Goal: Task Accomplishment & Management: Manage account settings

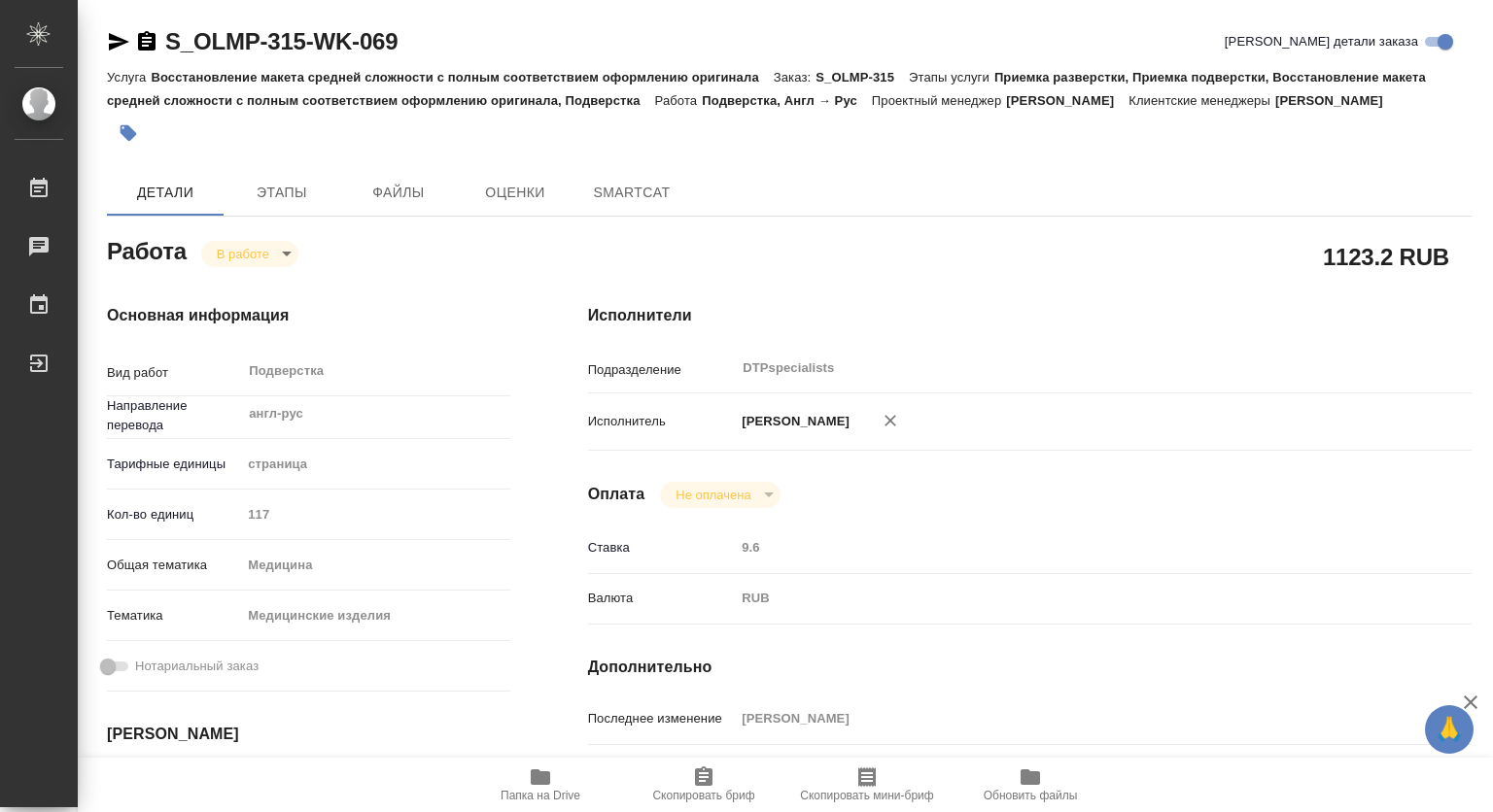
type textarea "x"
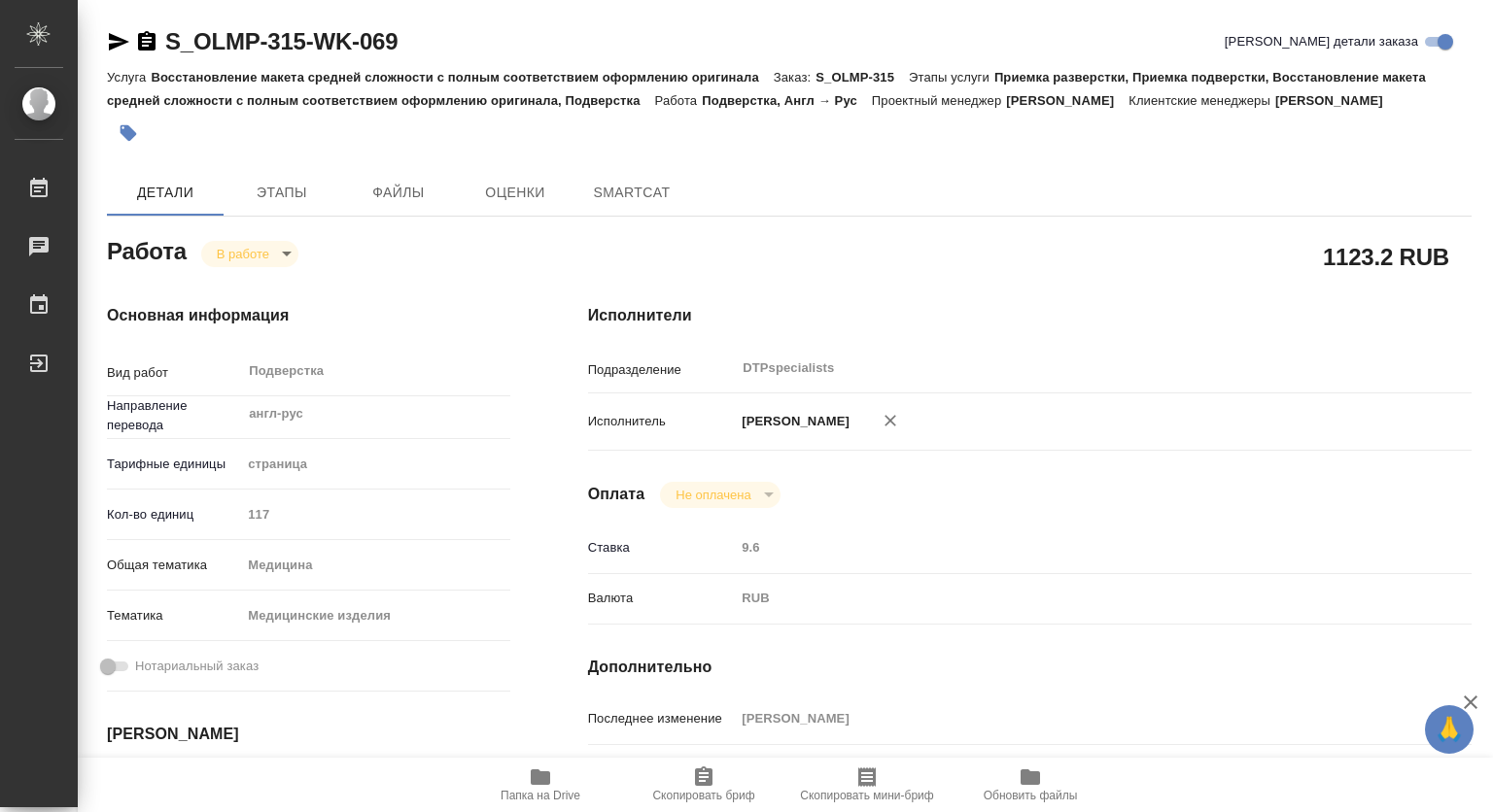
type textarea "x"
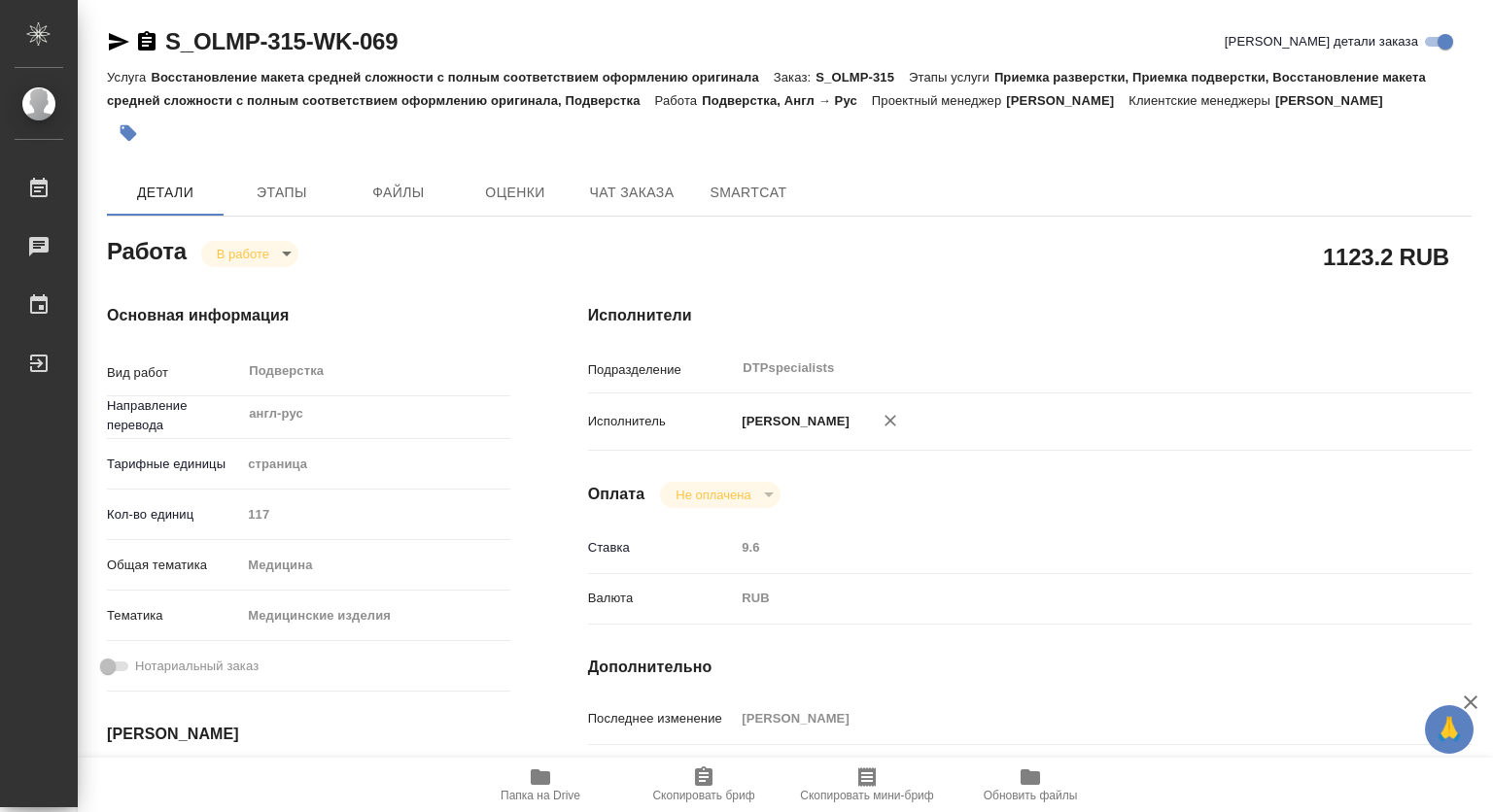
type textarea "x"
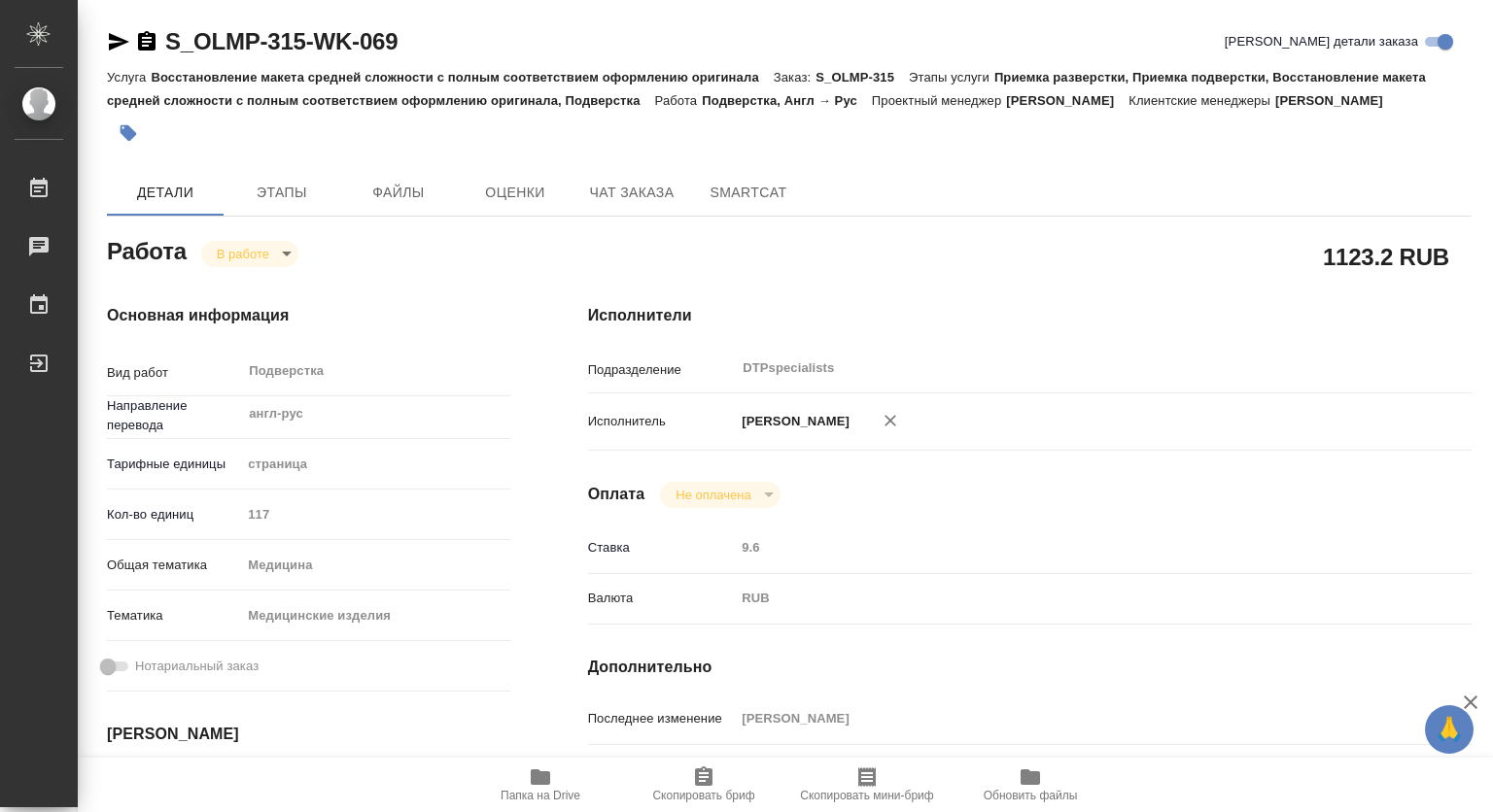
type textarea "x"
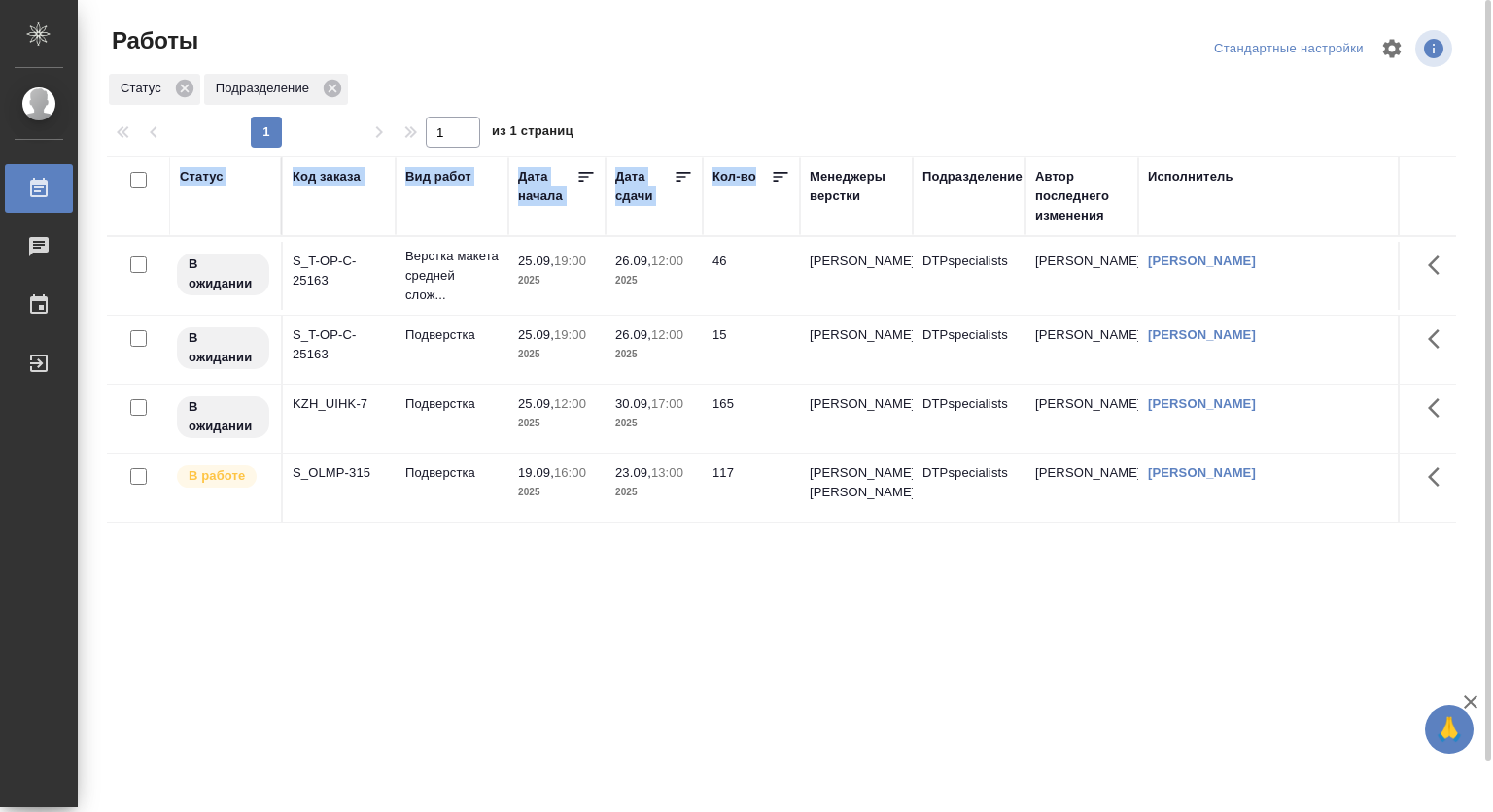
drag, startPoint x: 944, startPoint y: 717, endPoint x: 942, endPoint y: 750, distance: 33.1
click at [943, 743] on div "Статус Код заказа Вид работ [PERSON_NAME] начала Дата сдачи Кол-во Менеджеры ве…" at bounding box center [780, 507] width 1349 height 700
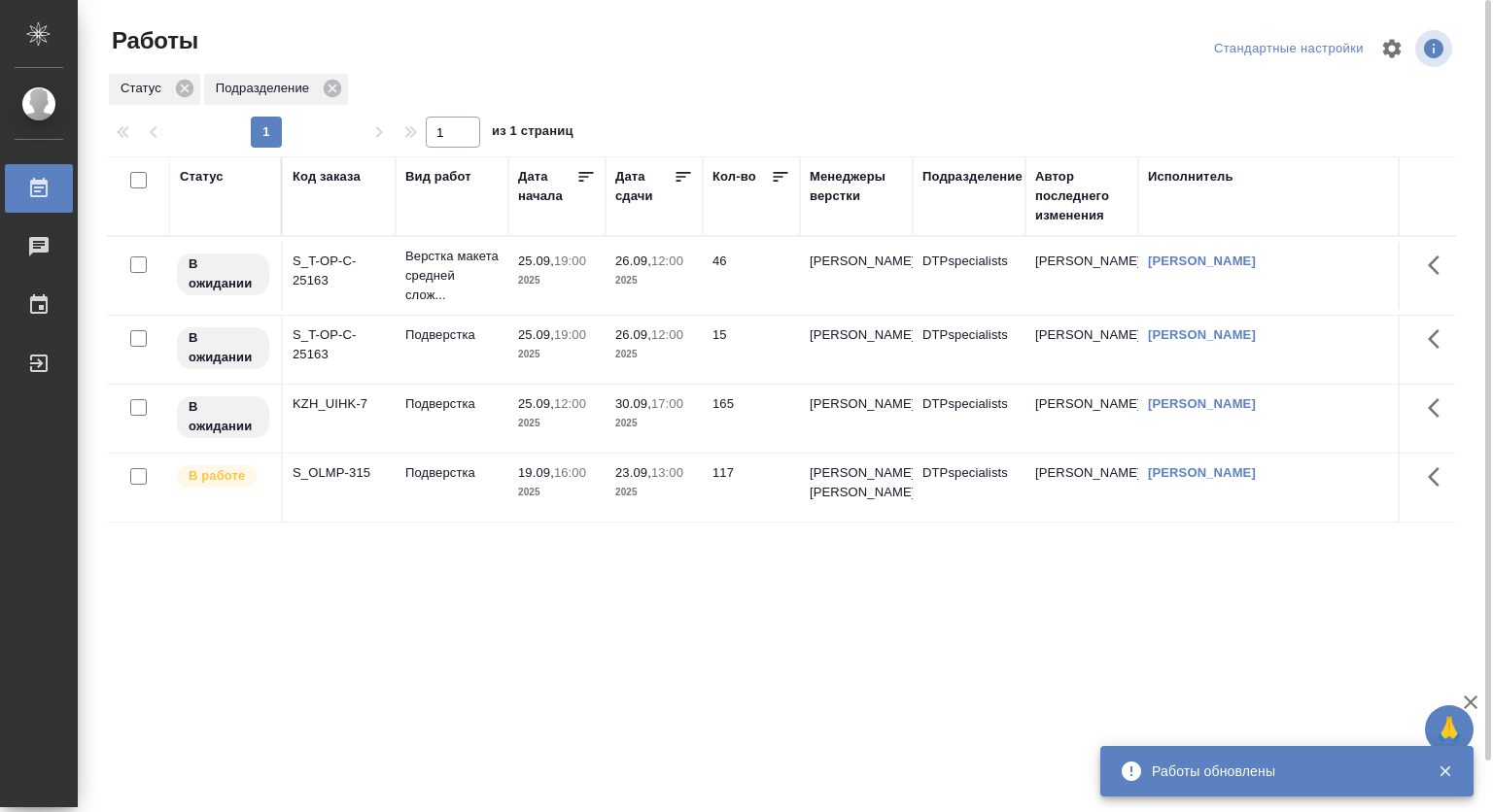
click at [783, 69] on div at bounding box center [789, 48] width 455 height 46
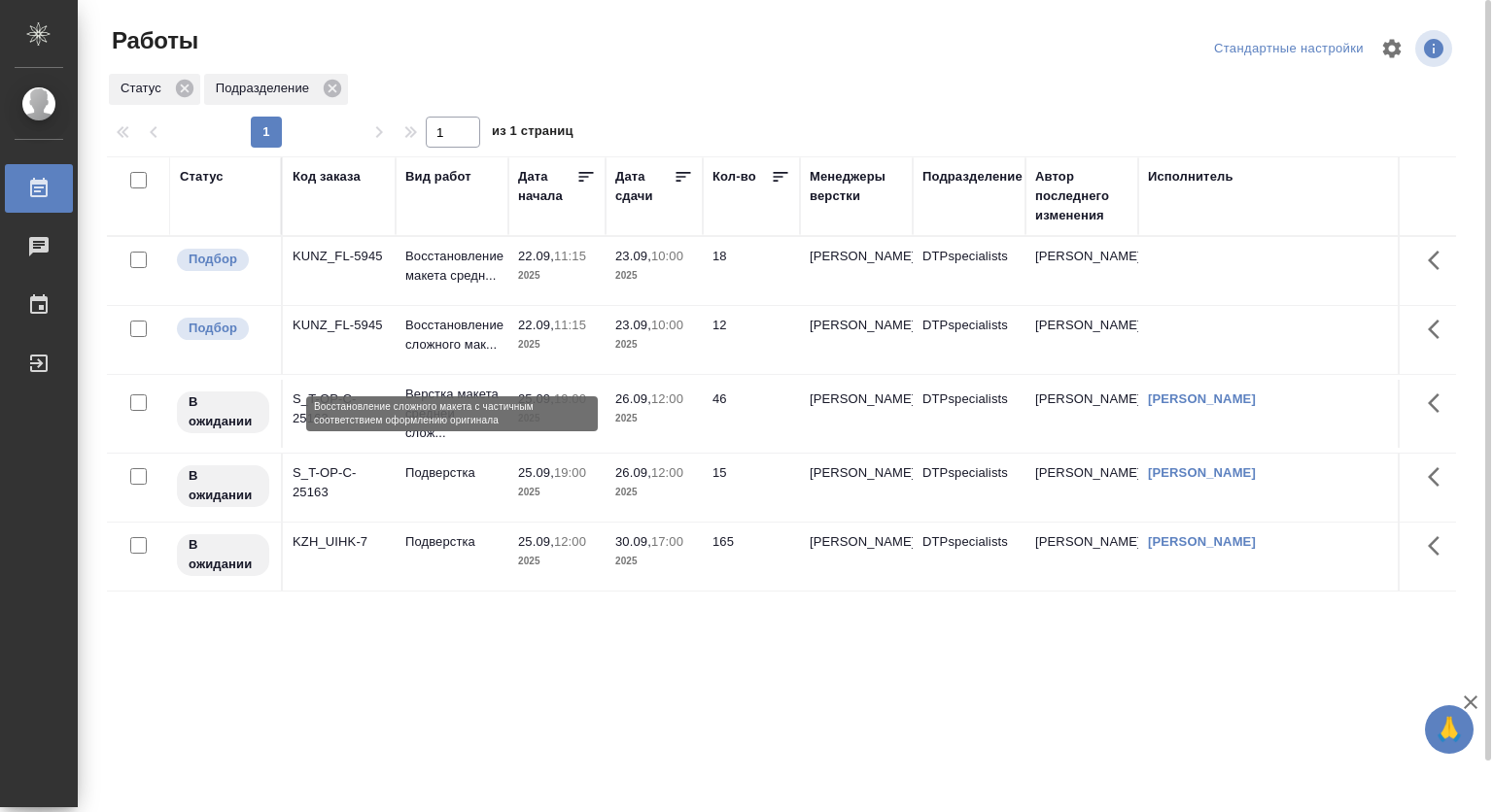
click at [459, 350] on p "Восстановление сложного мак..." at bounding box center [451, 335] width 94 height 38
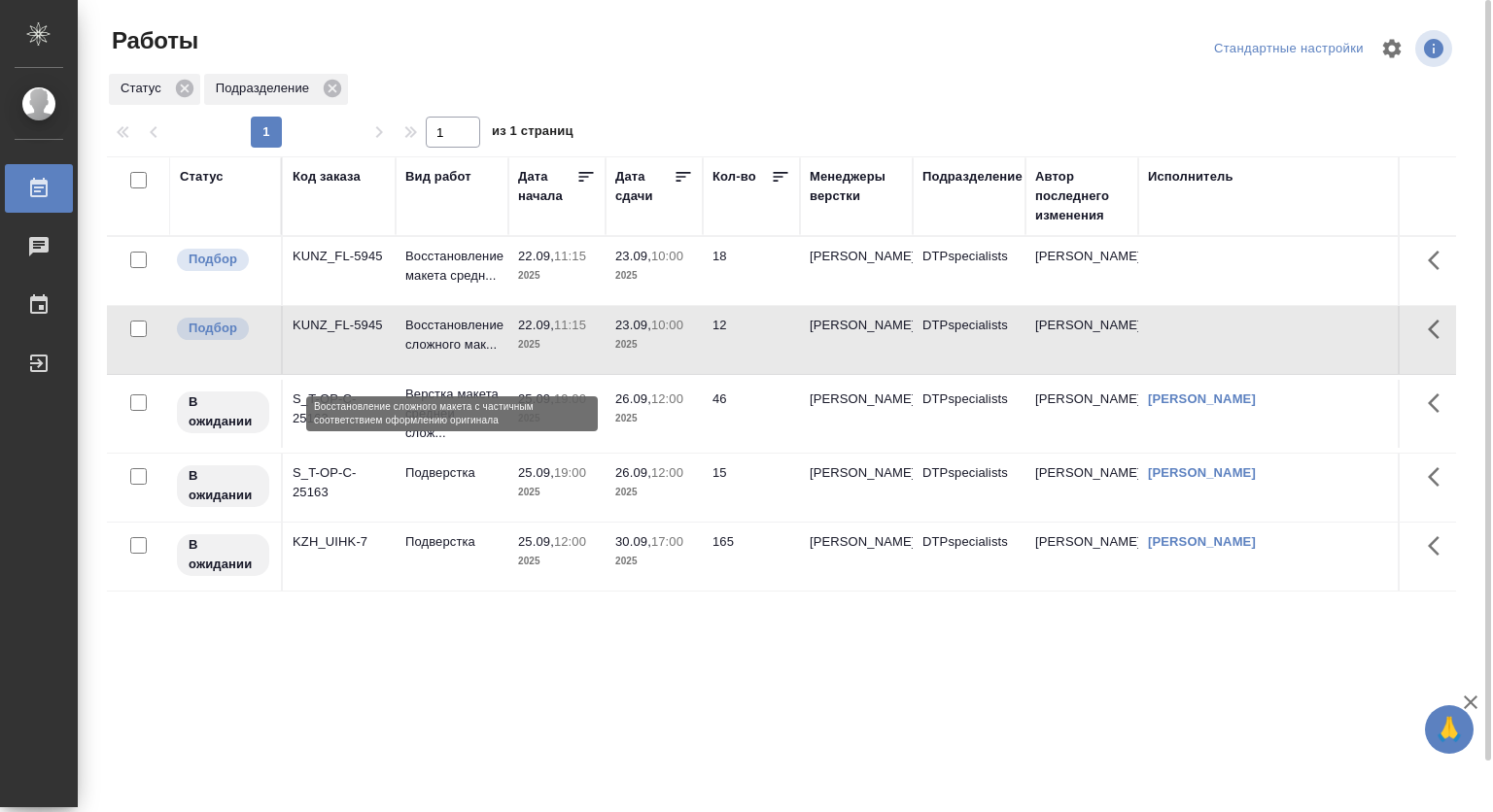
click at [459, 350] on p "Восстановление сложного мак..." at bounding box center [451, 335] width 94 height 38
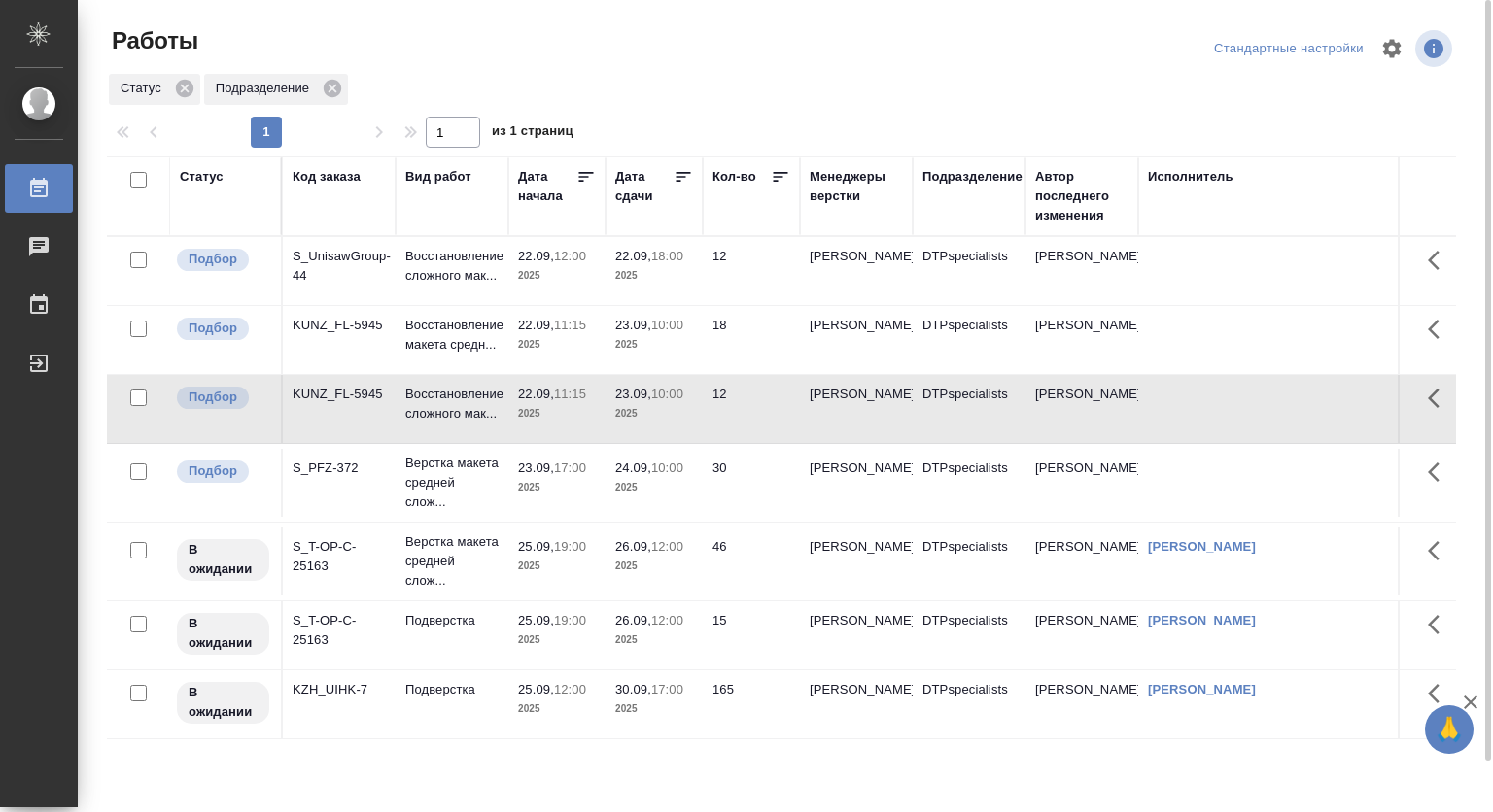
click at [672, 263] on p "18:00" at bounding box center [667, 255] width 33 height 15
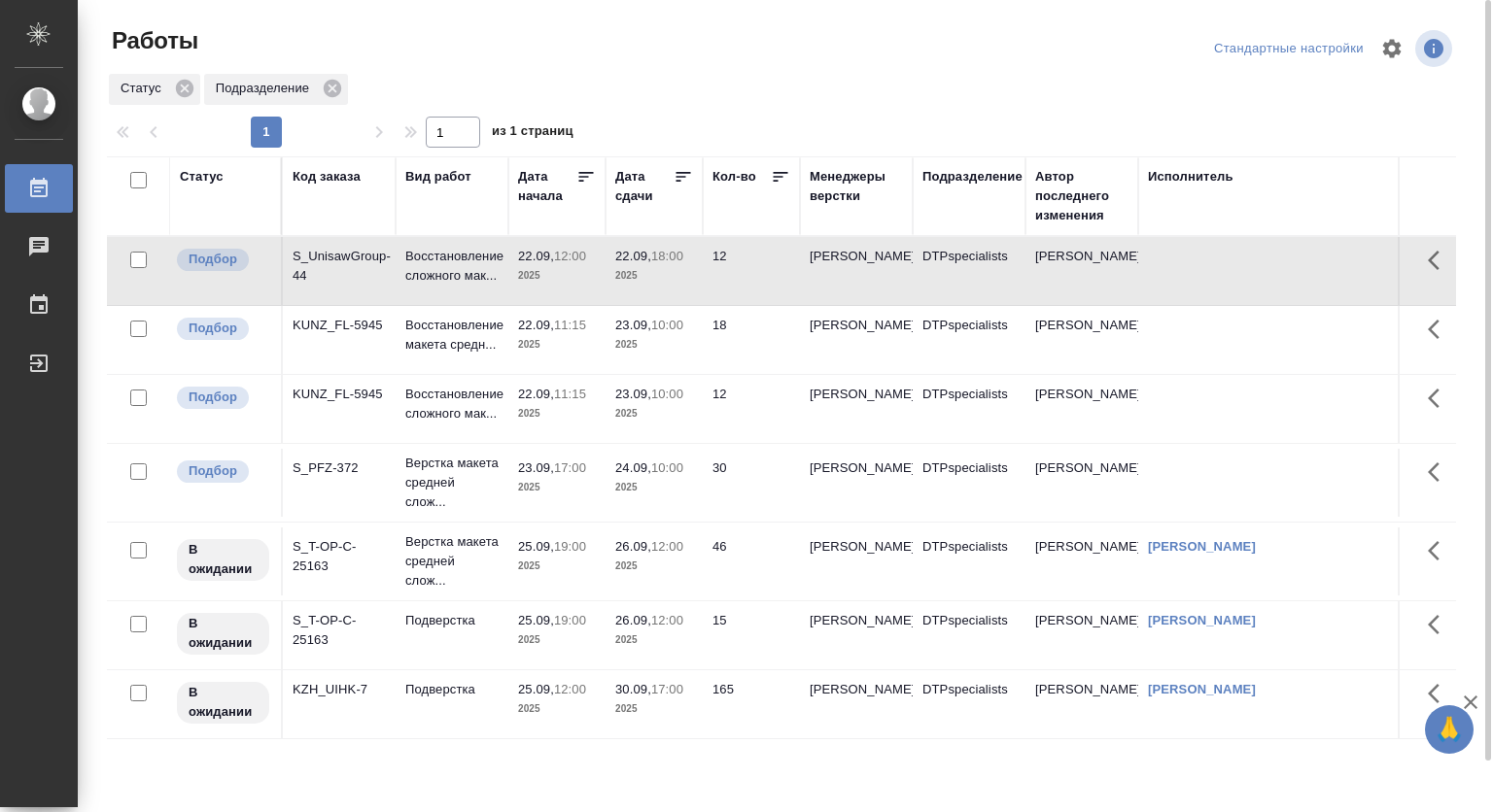
click at [642, 263] on p "22.09," at bounding box center [633, 255] width 35 height 15
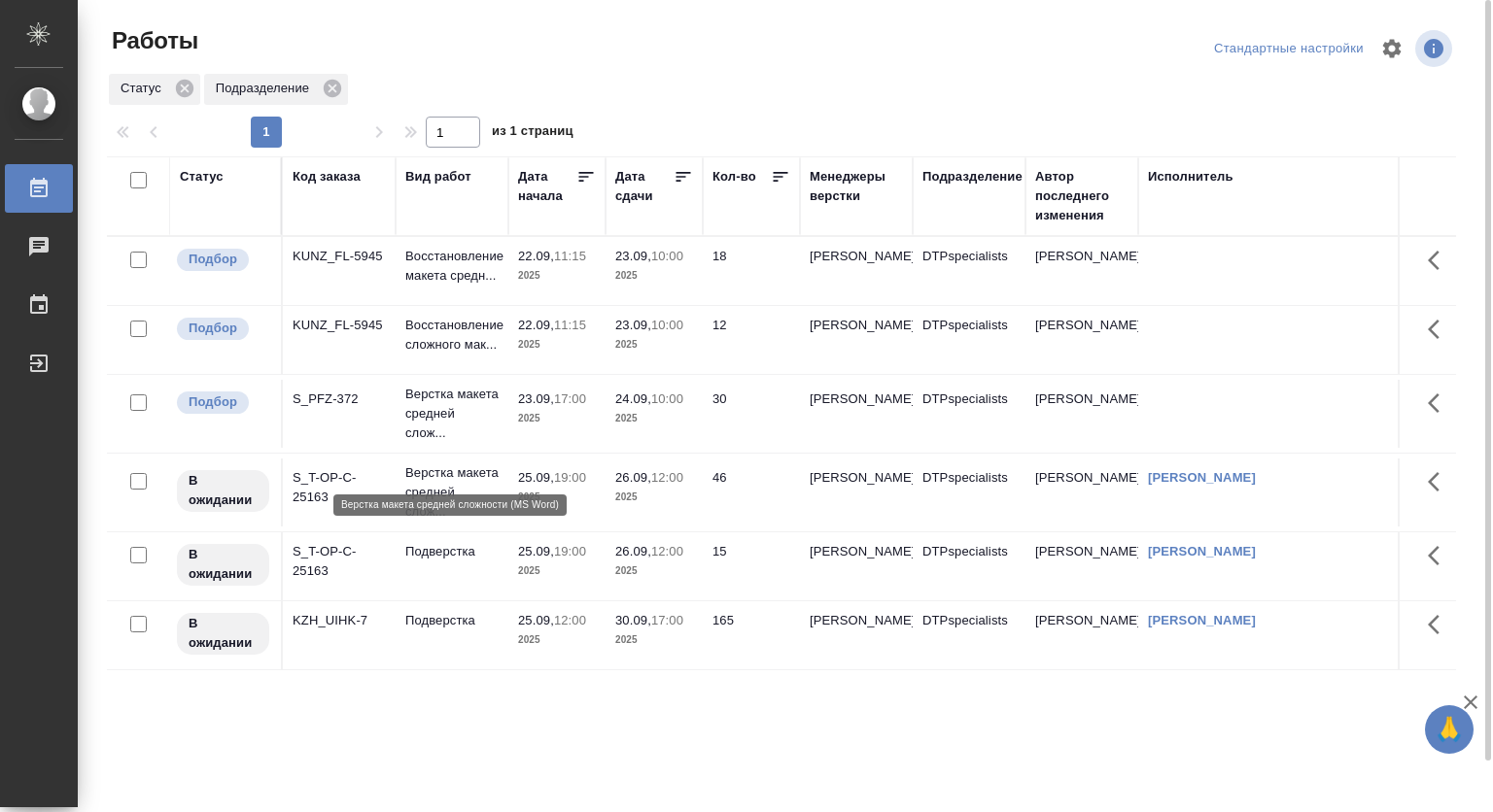
click at [429, 438] on p "Верстка макета средней слож..." at bounding box center [451, 414] width 94 height 58
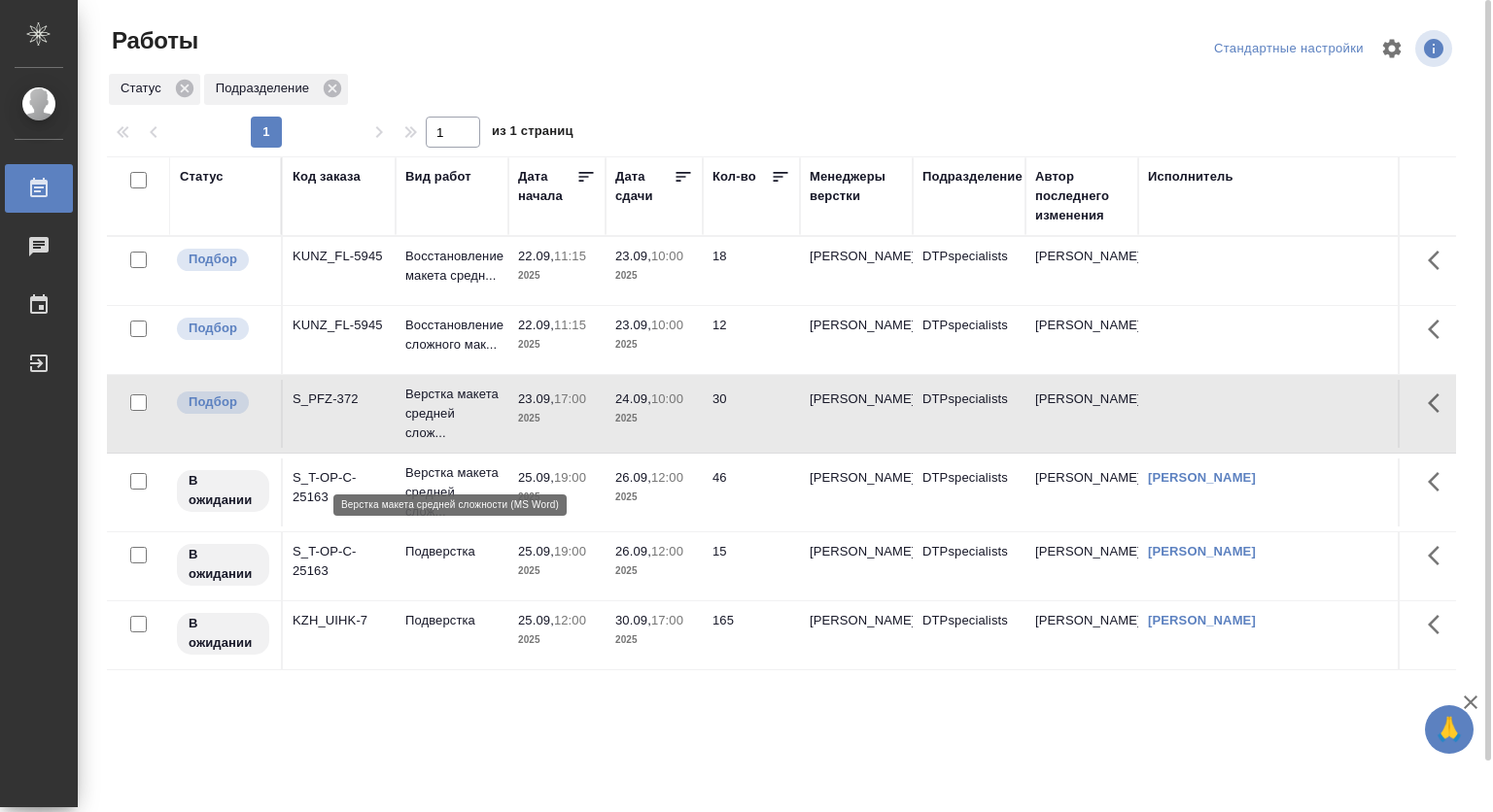
click at [416, 435] on p "Верстка макета средней слож..." at bounding box center [451, 414] width 94 height 58
click at [416, 434] on p "Верстка макета средней слож..." at bounding box center [451, 414] width 94 height 58
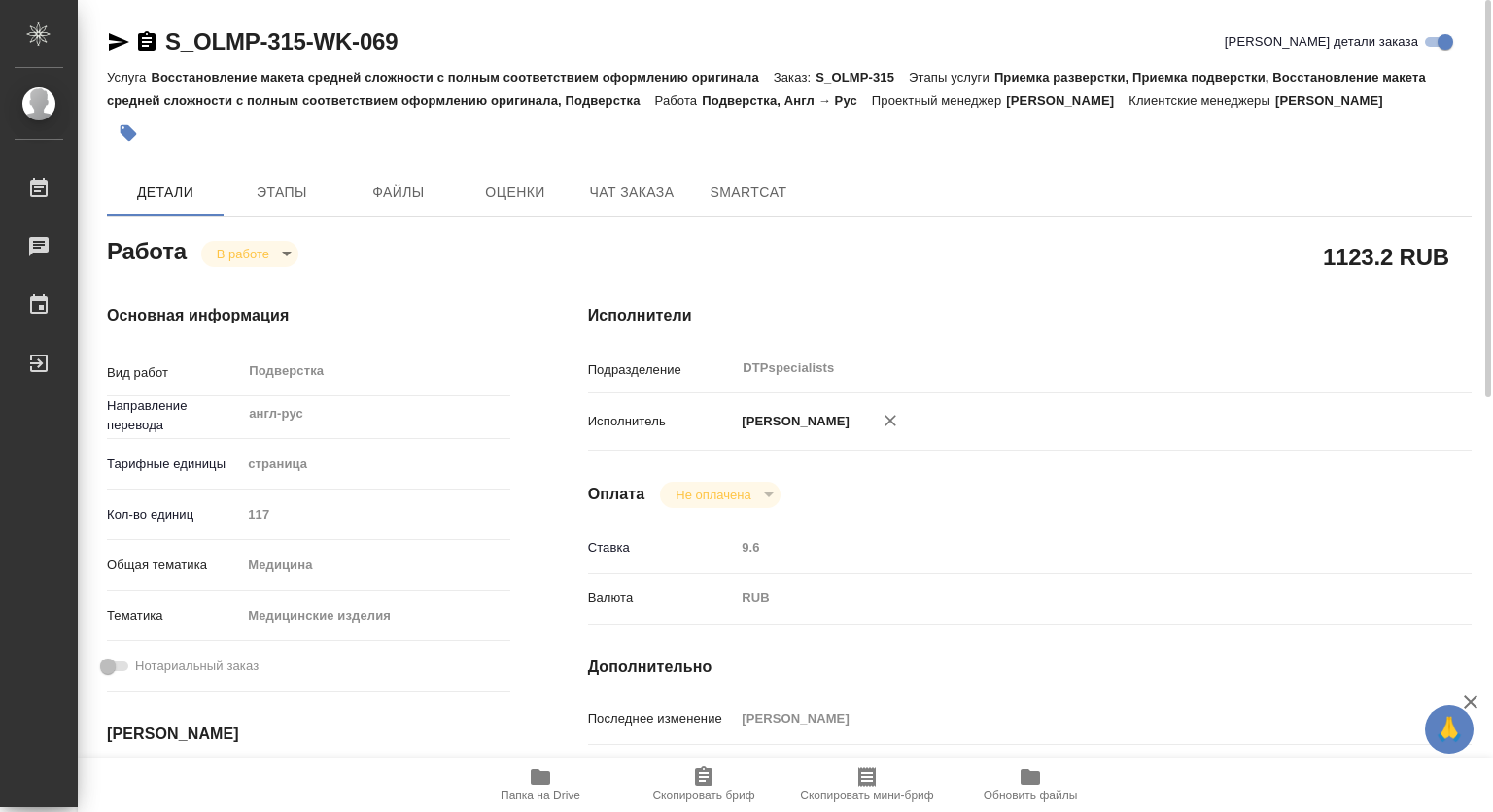
click at [538, 776] on icon "button" at bounding box center [540, 778] width 20 height 16
click at [250, 242] on body "🙏 .cls-1 fill:#fff; AWATERA Kovtun Svetlana Работы 0 Чаты График Выйти S_OLMP-3…" at bounding box center [746, 406] width 1493 height 812
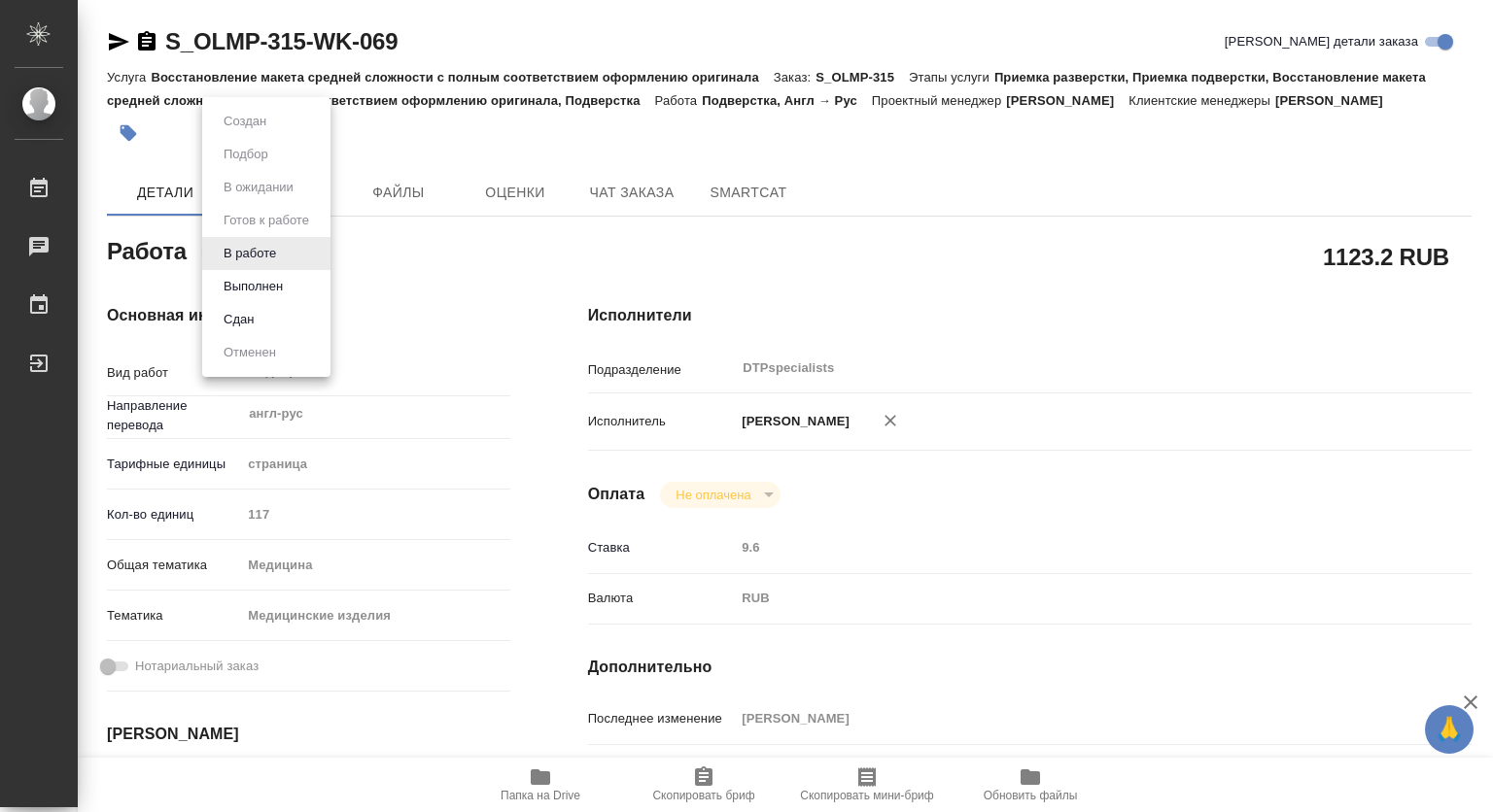
click at [260, 290] on button "Выполнен" at bounding box center [253, 287] width 71 height 22
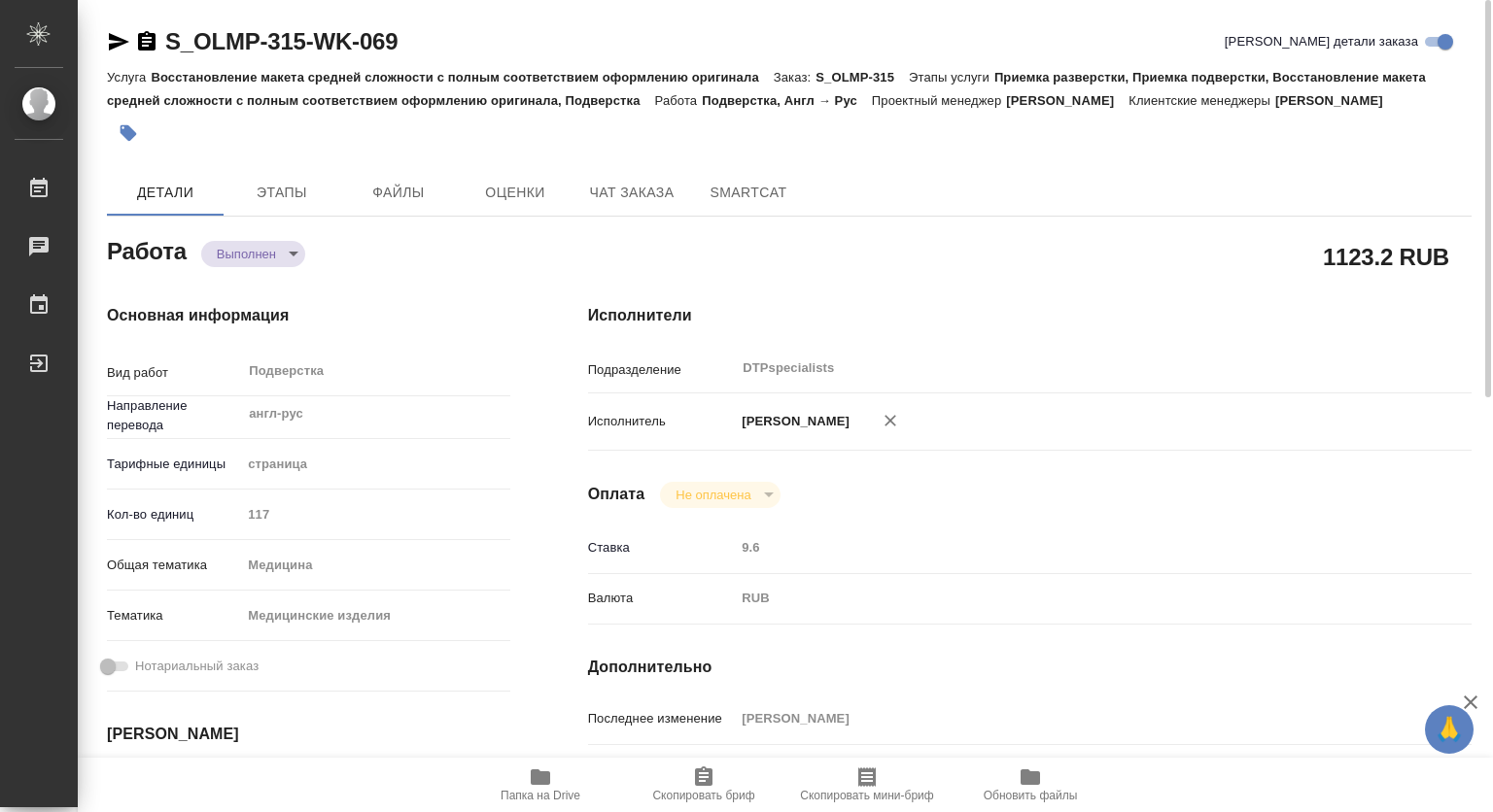
type textarea "x"
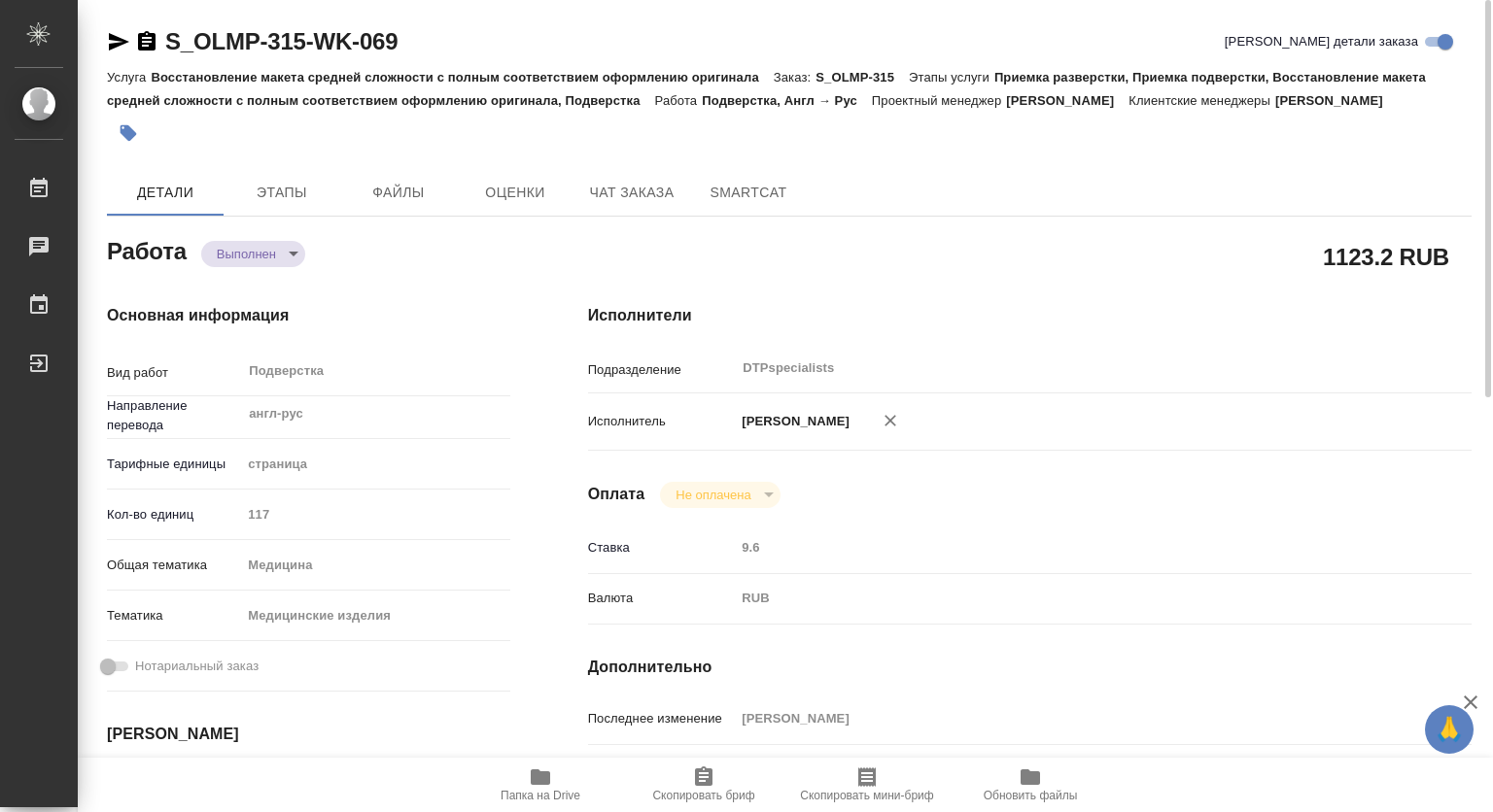
type textarea "x"
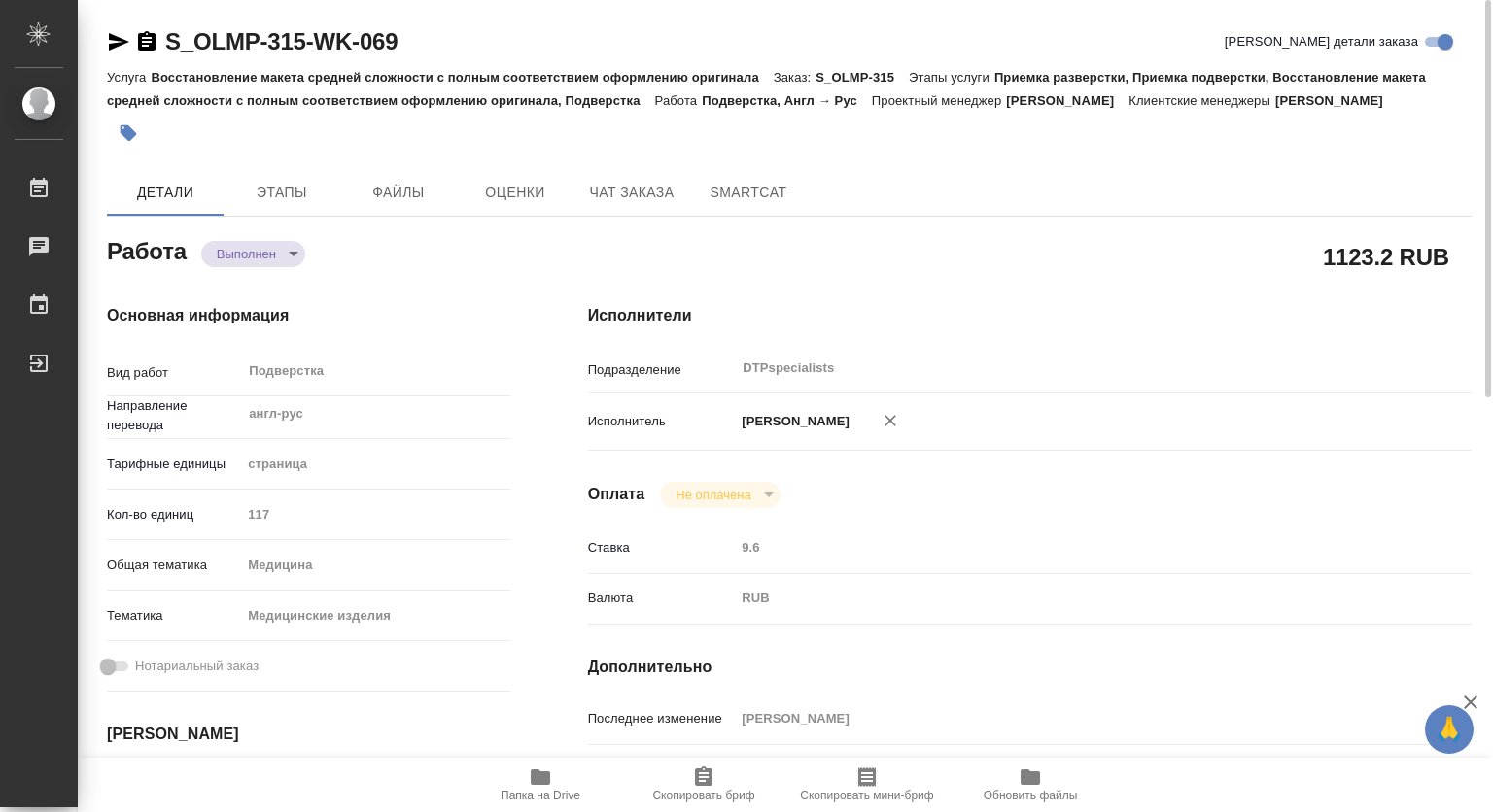
type textarea "x"
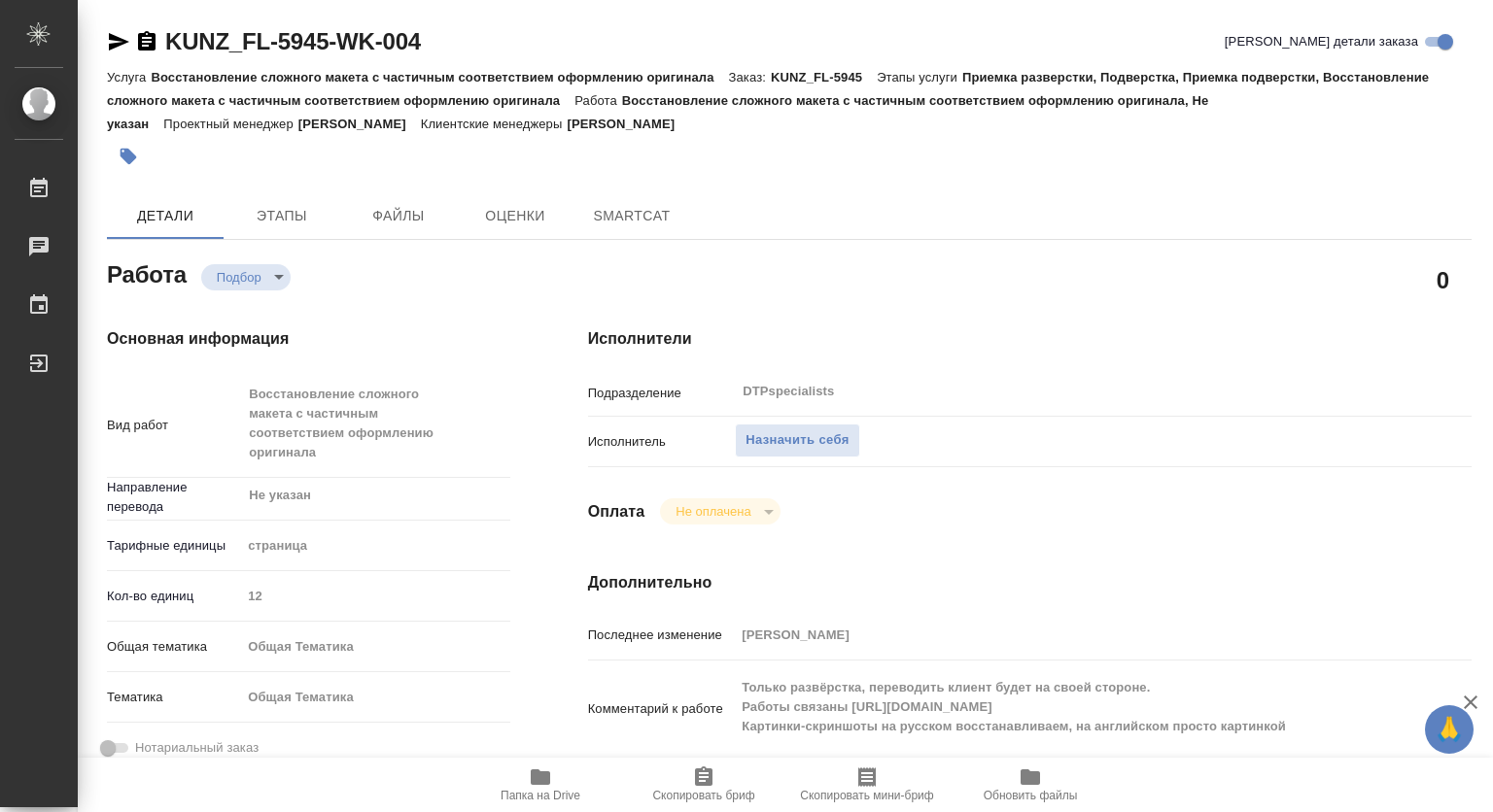
type textarea "x"
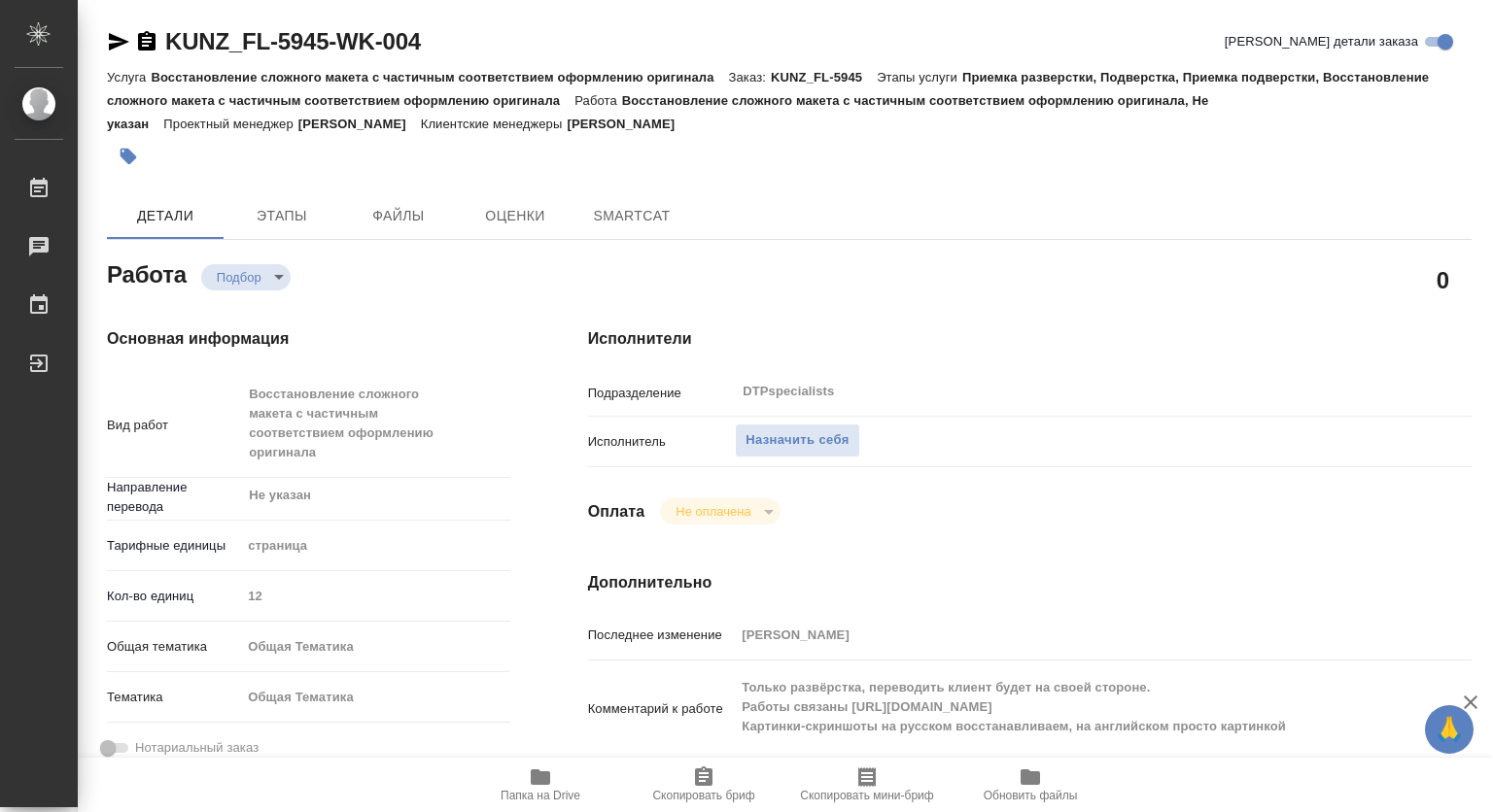
type textarea "x"
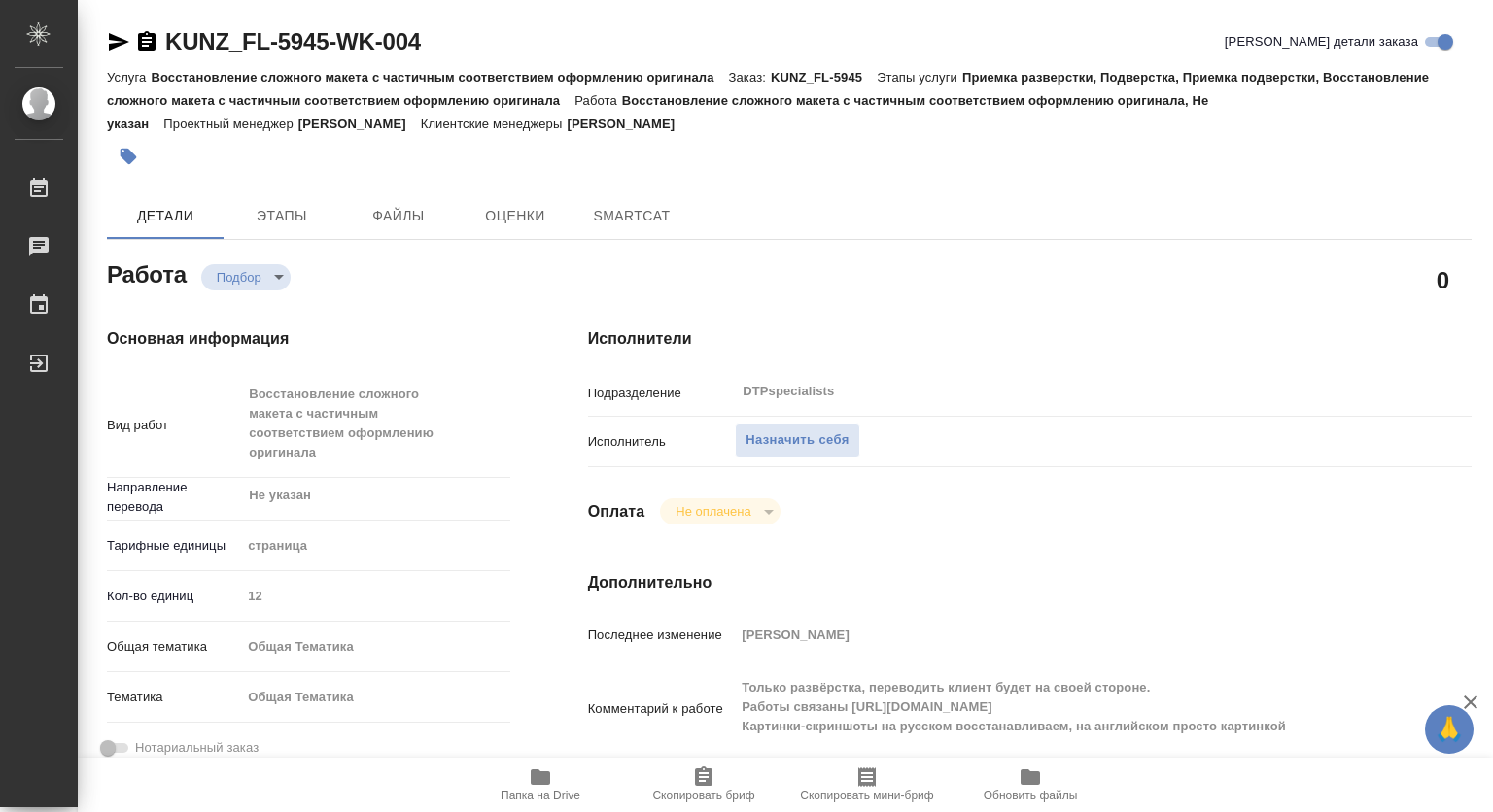
type textarea "x"
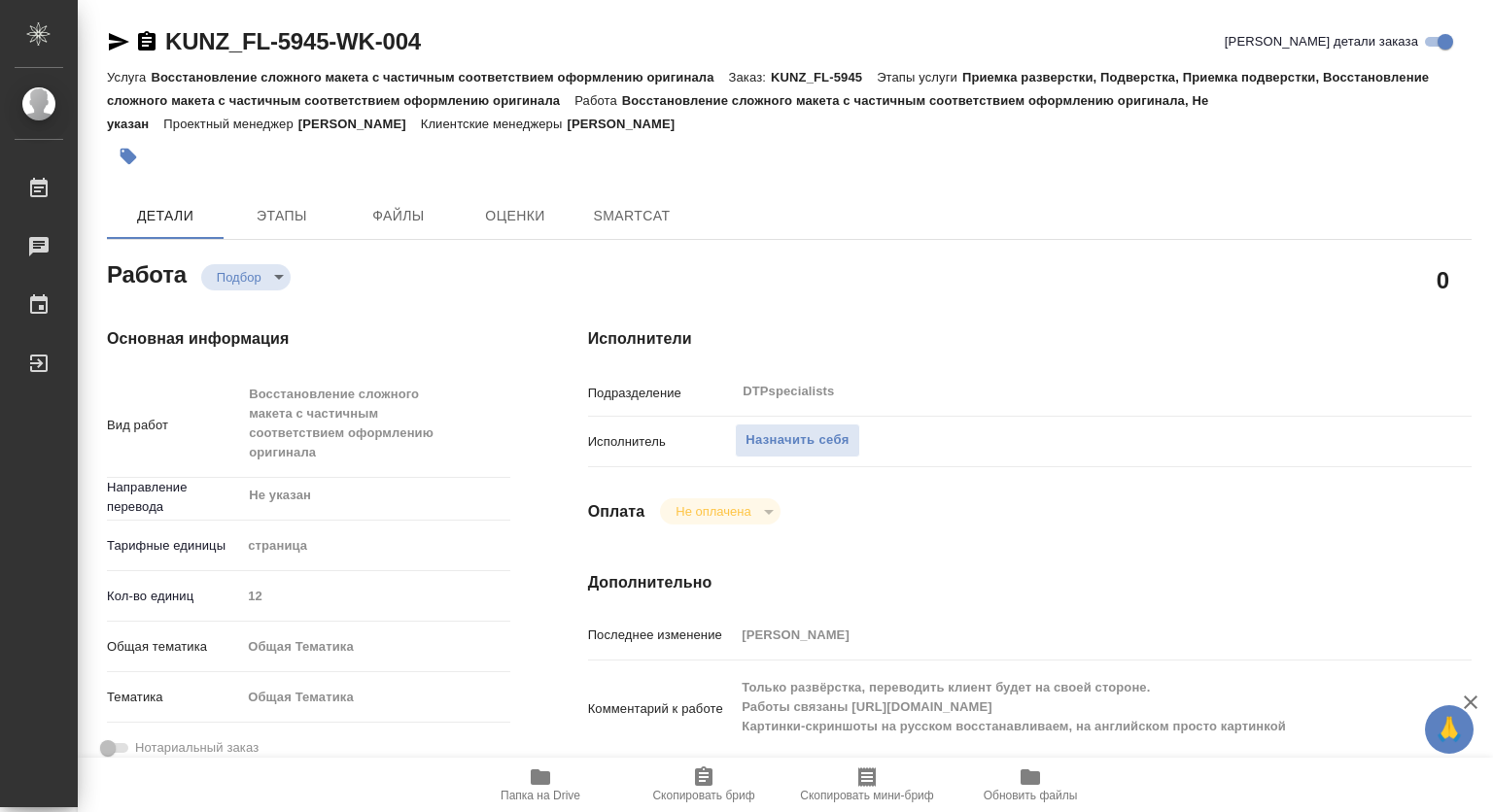
type textarea "x"
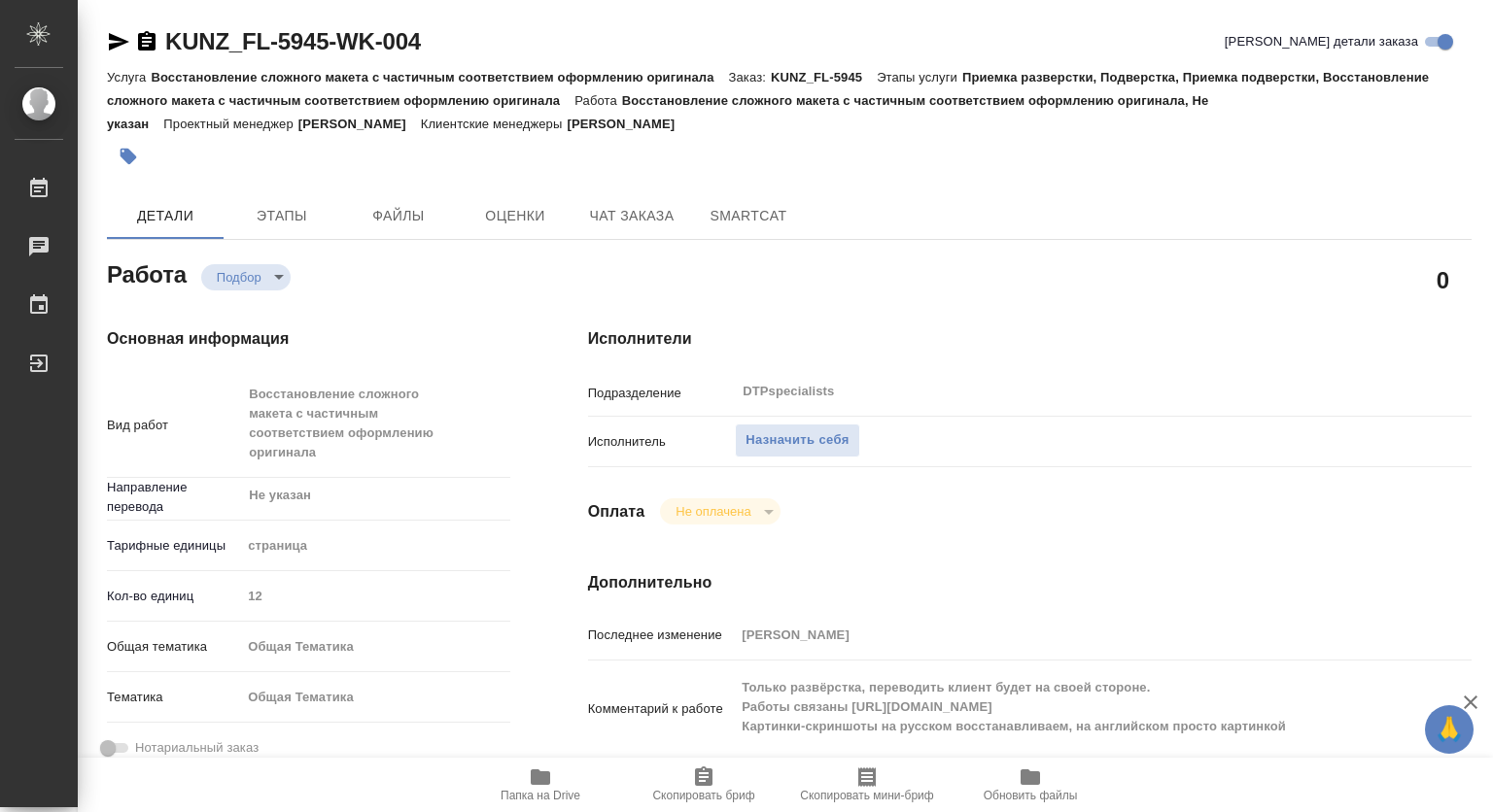
type textarea "x"
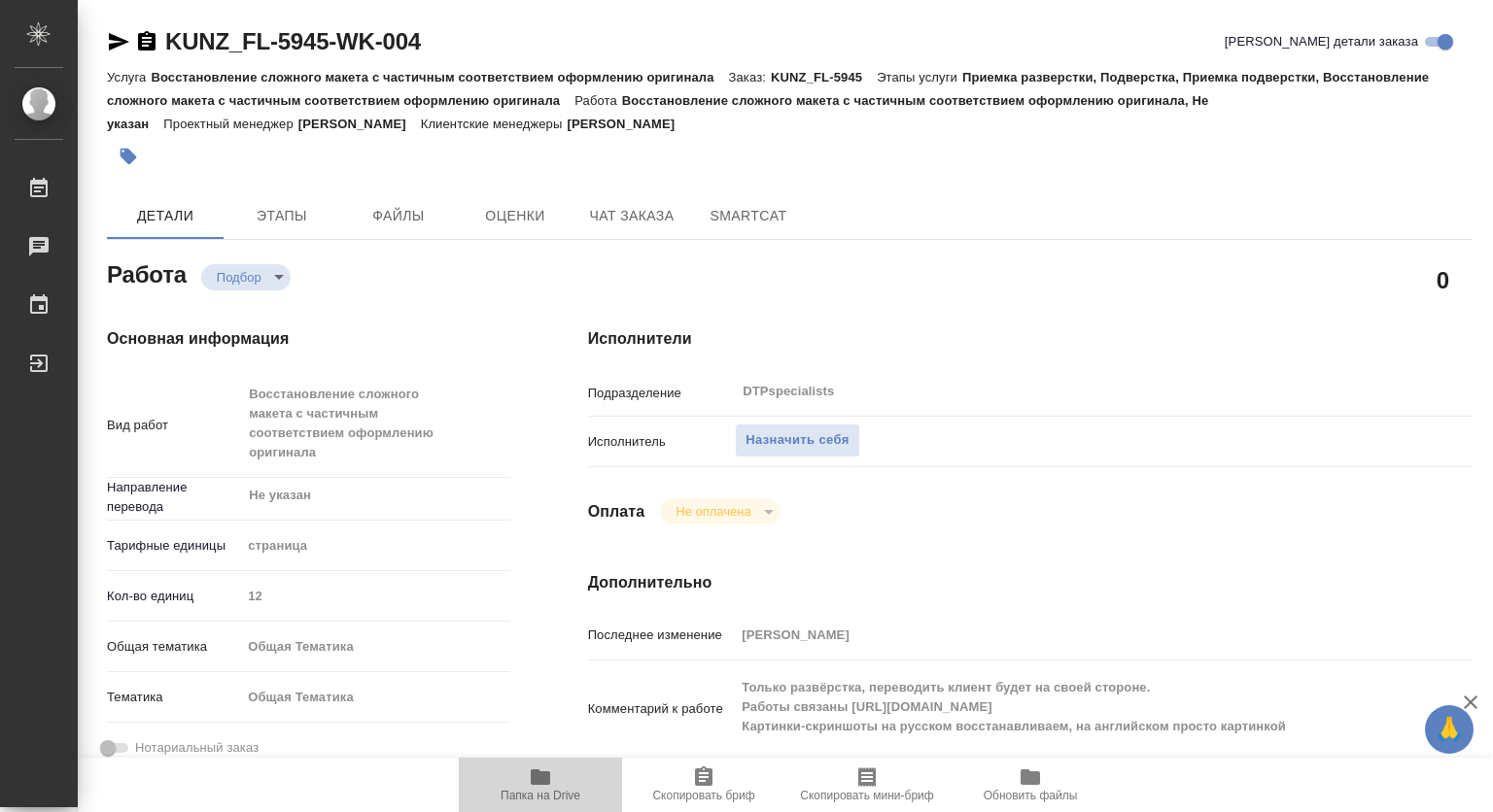
click at [548, 777] on icon "button" at bounding box center [540, 778] width 20 height 16
type textarea "x"
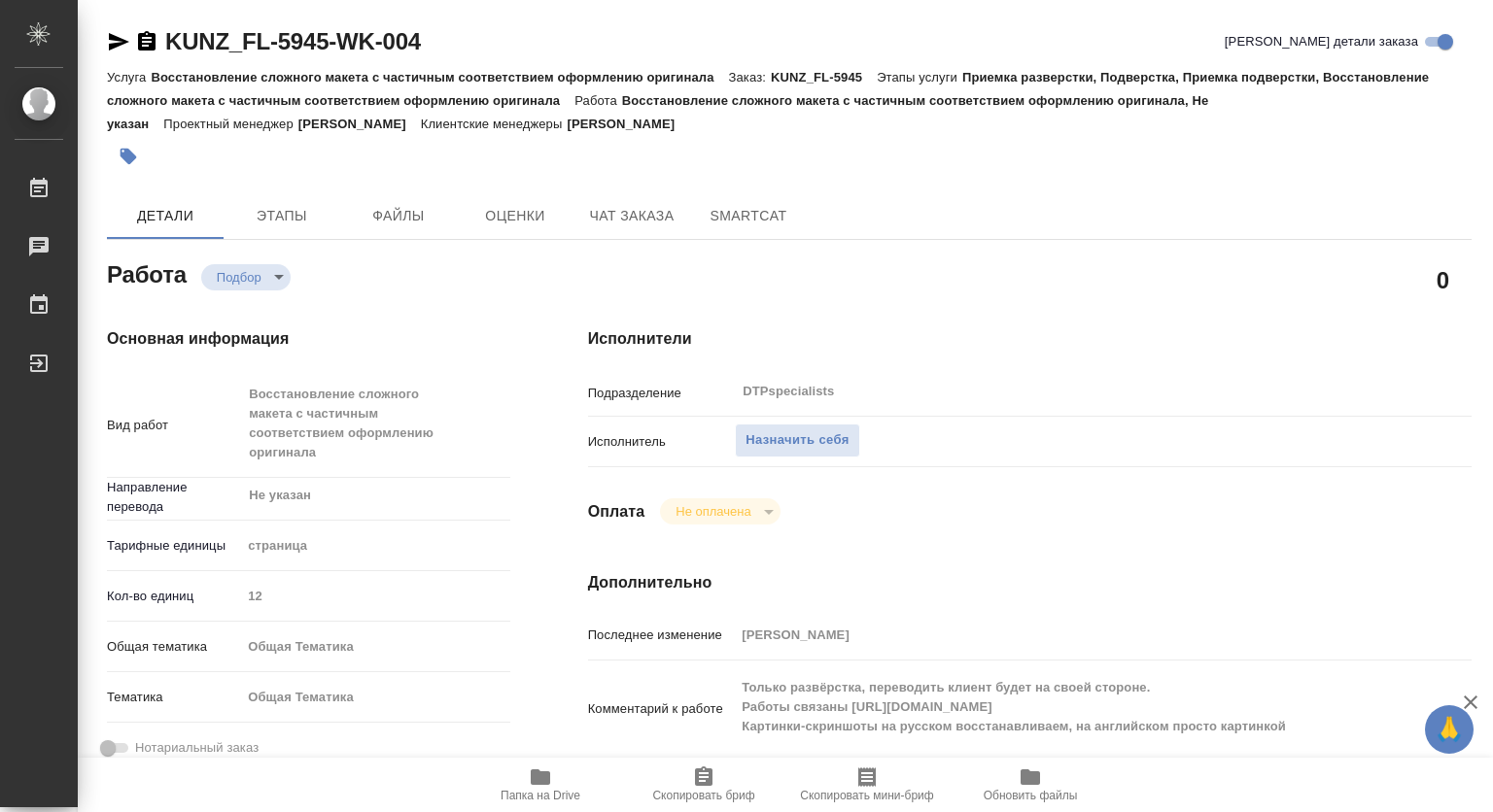
type textarea "x"
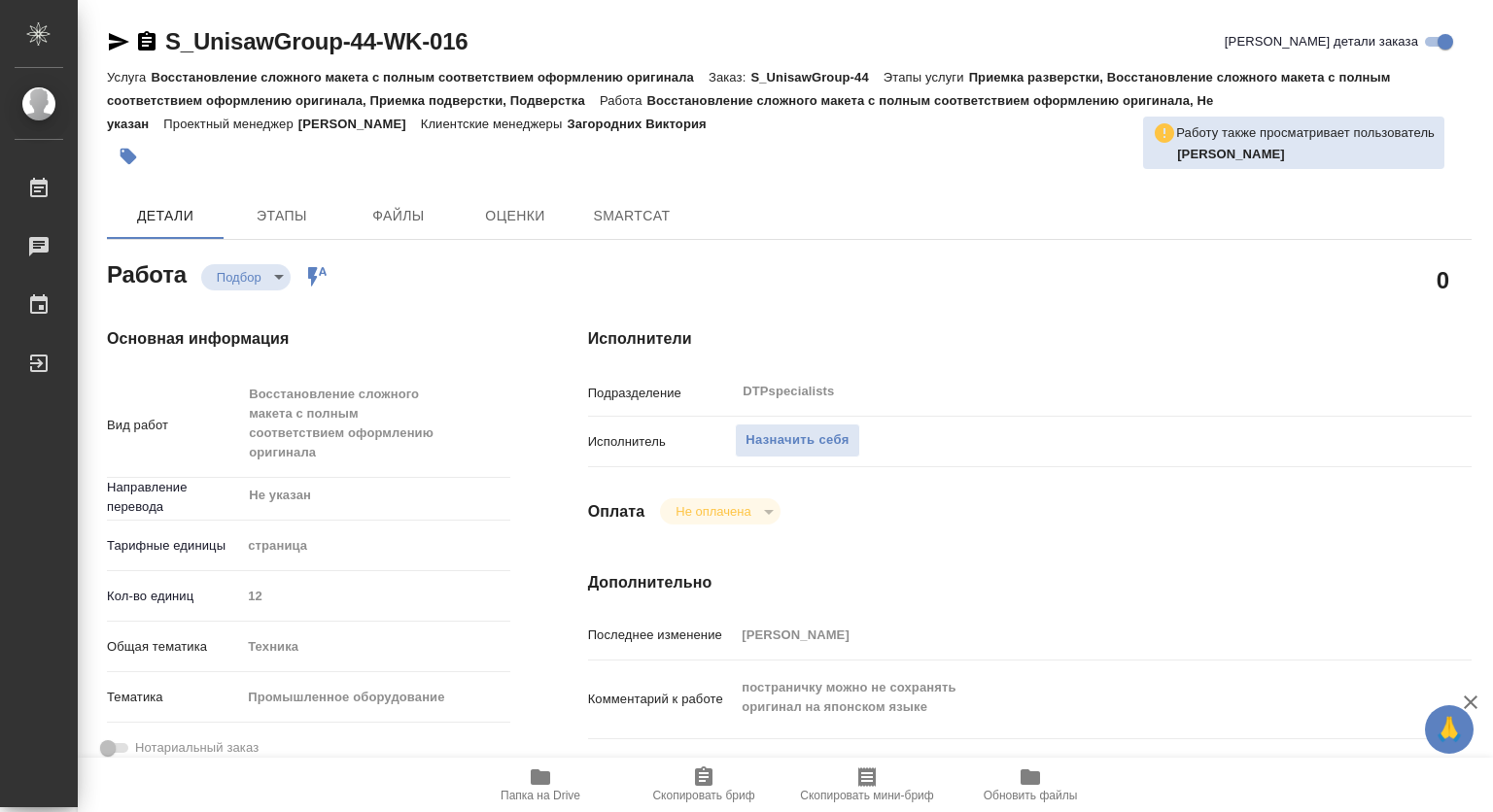
type textarea "x"
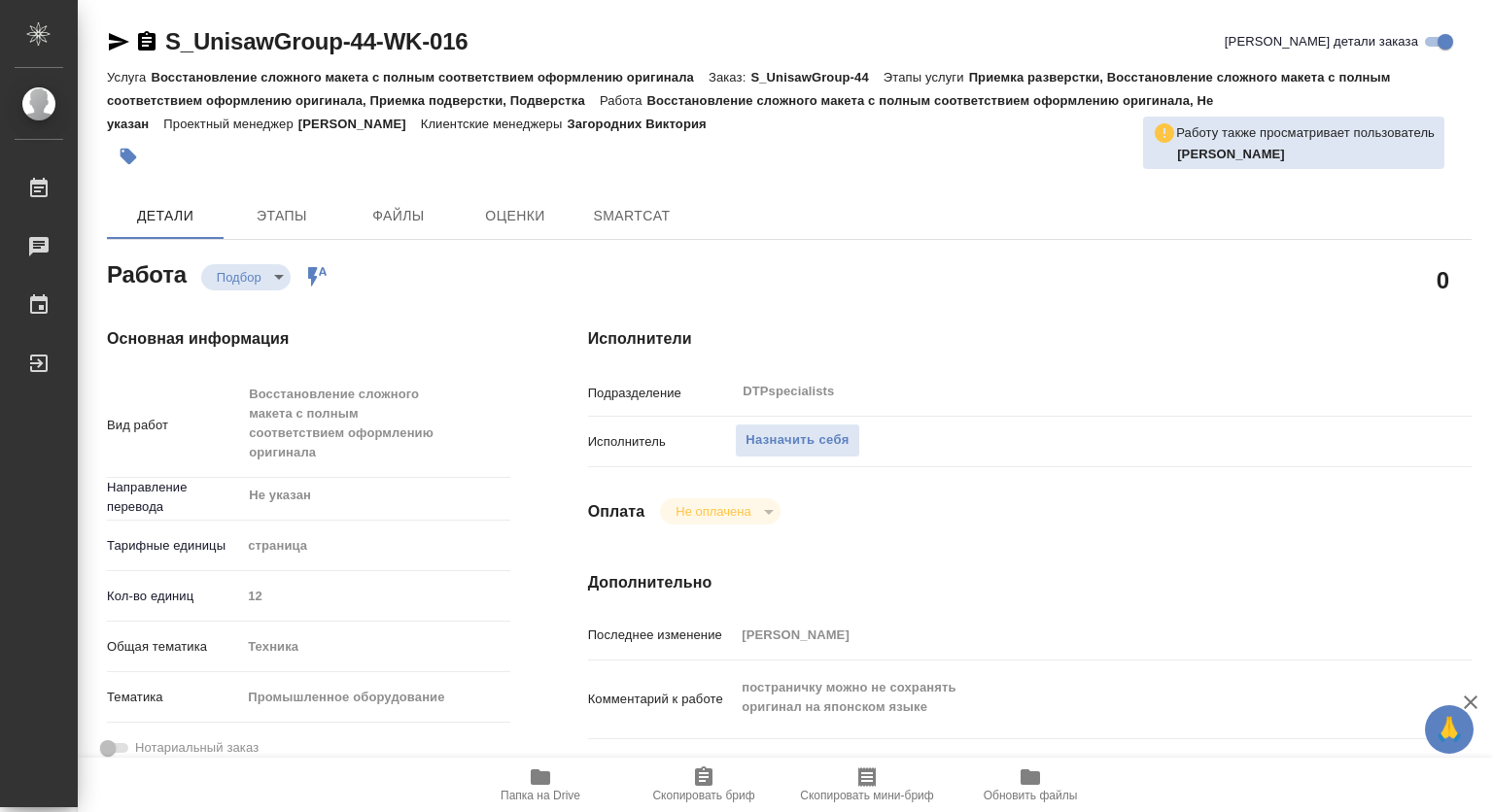
type textarea "x"
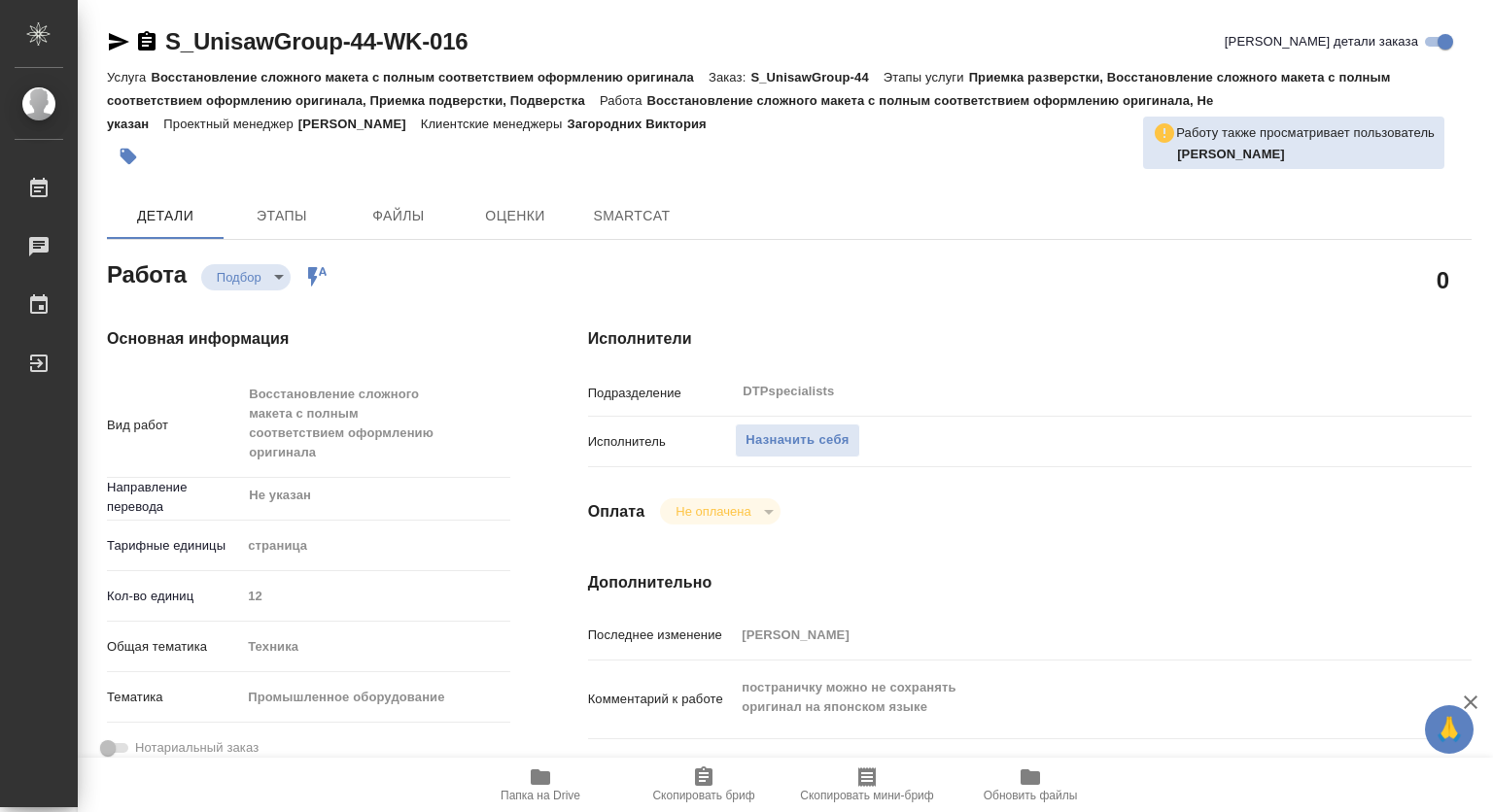
type textarea "x"
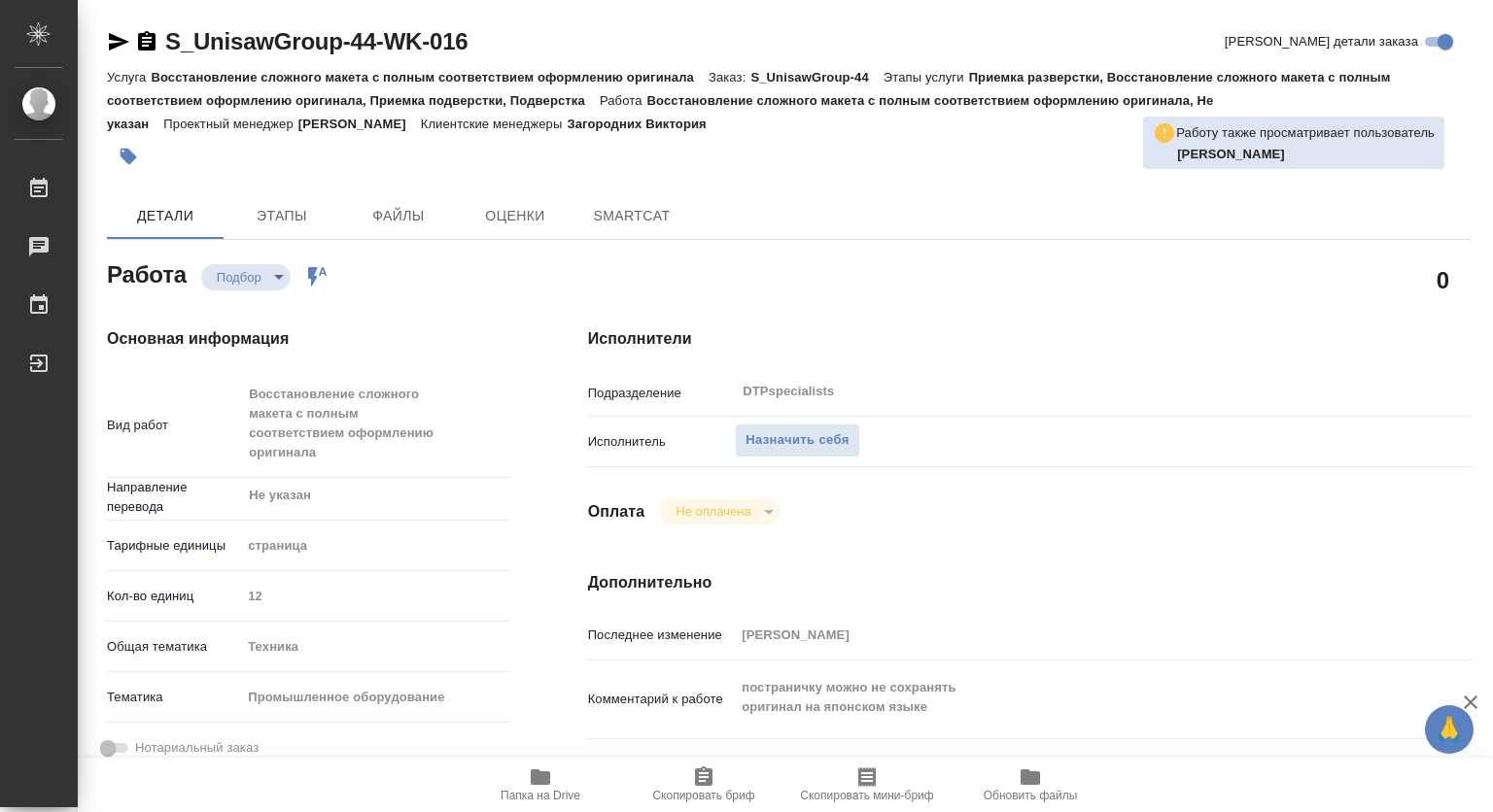
type textarea "x"
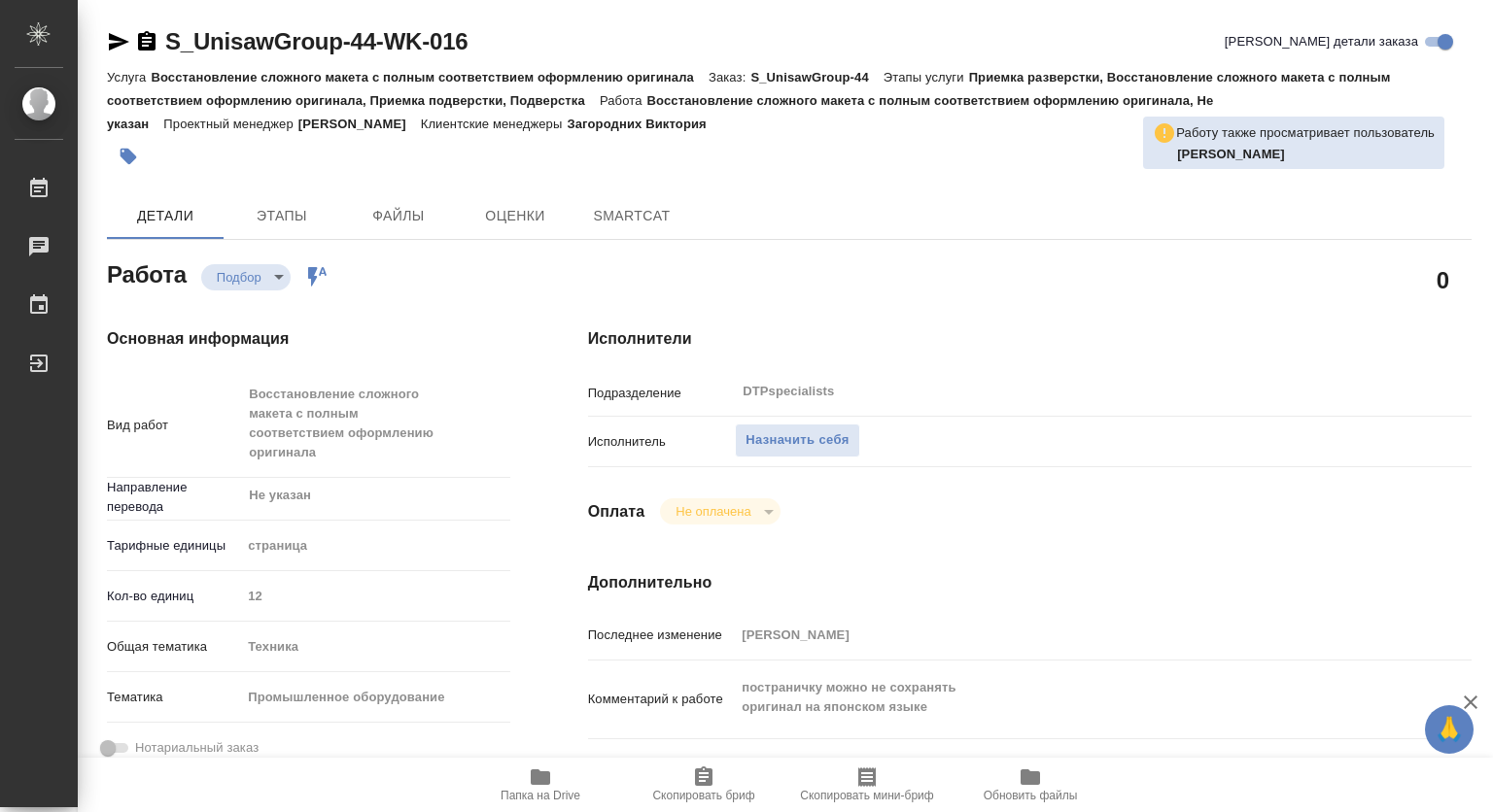
type textarea "x"
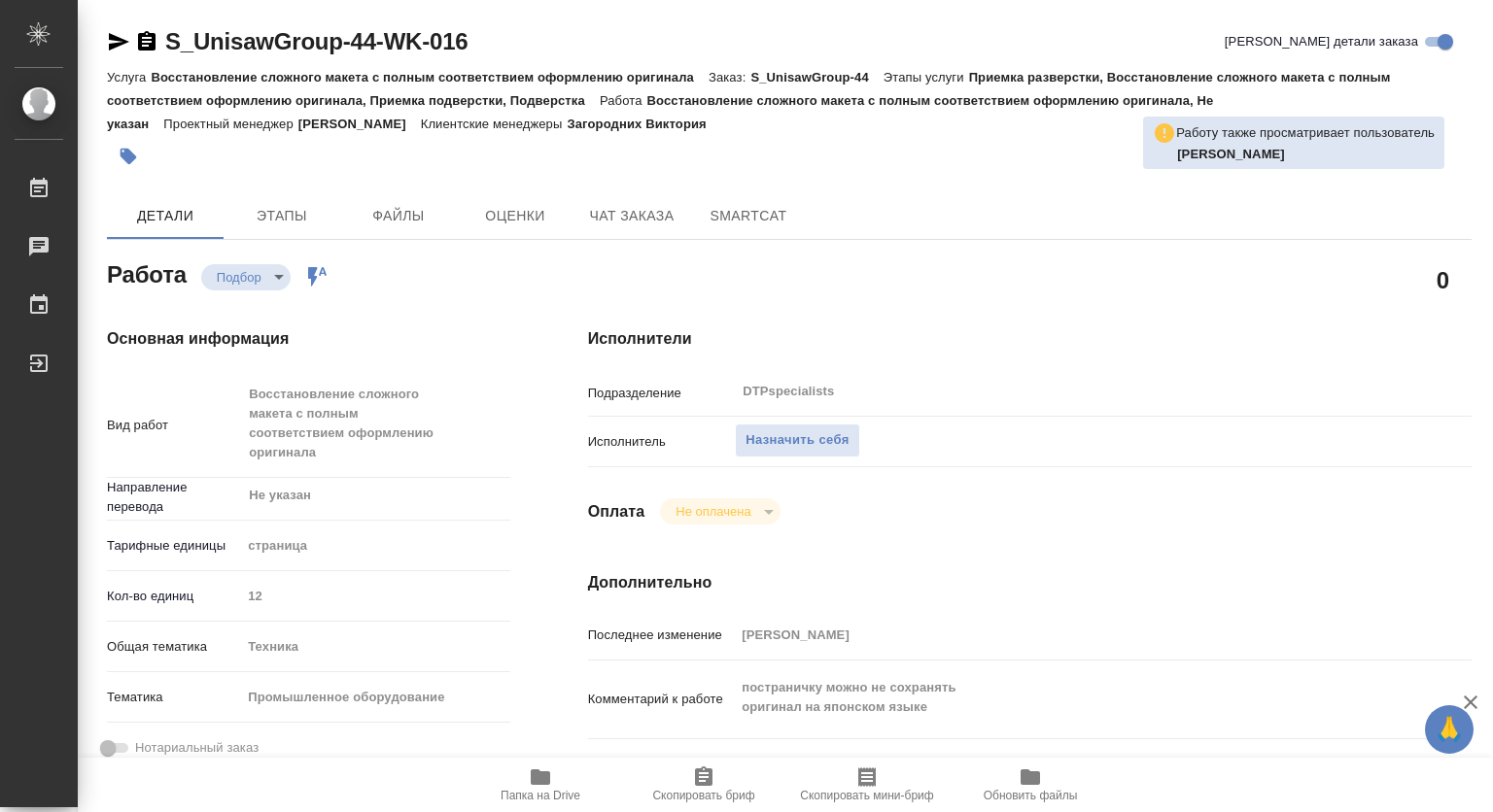
type textarea "x"
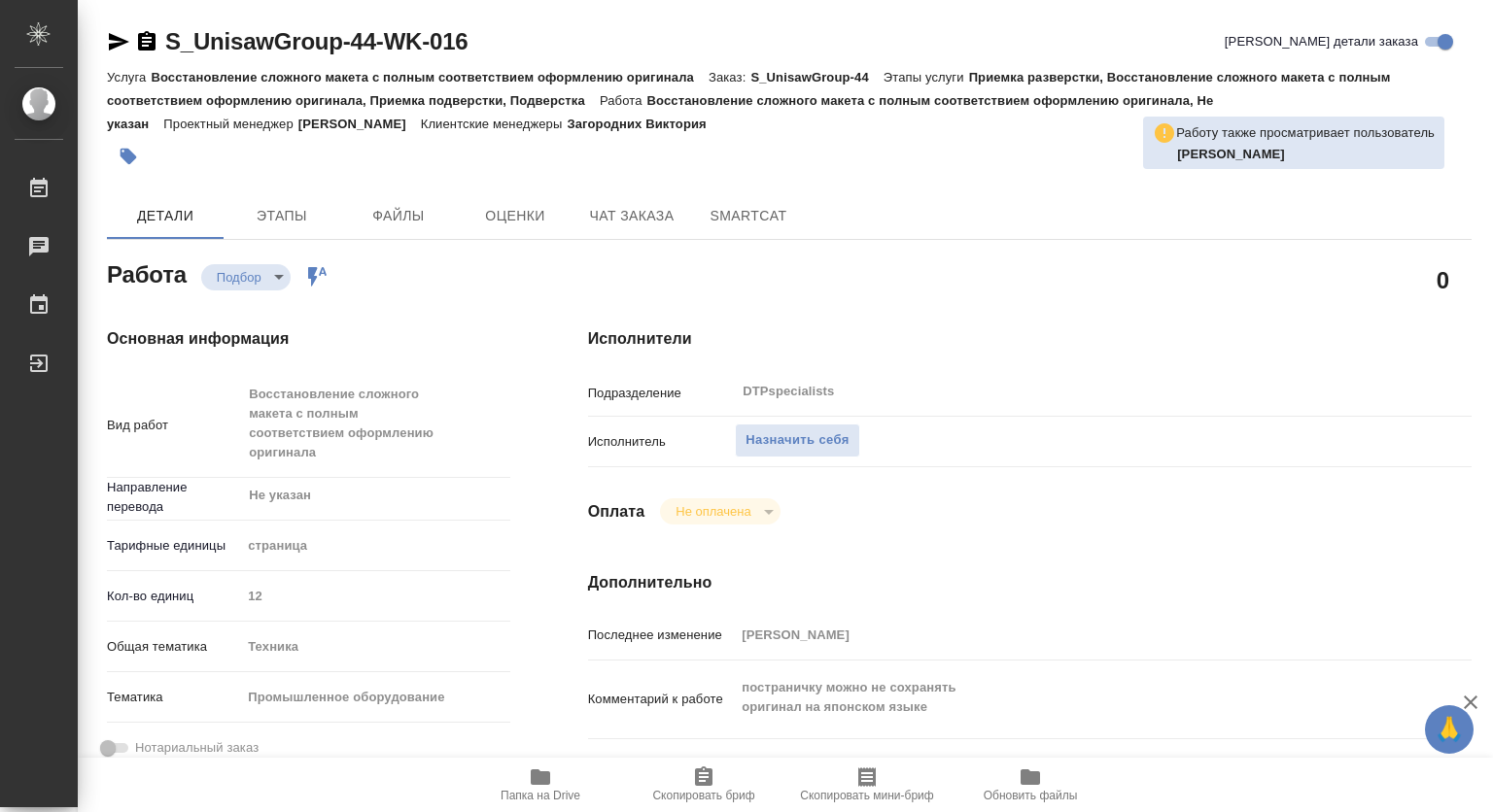
type textarea "x"
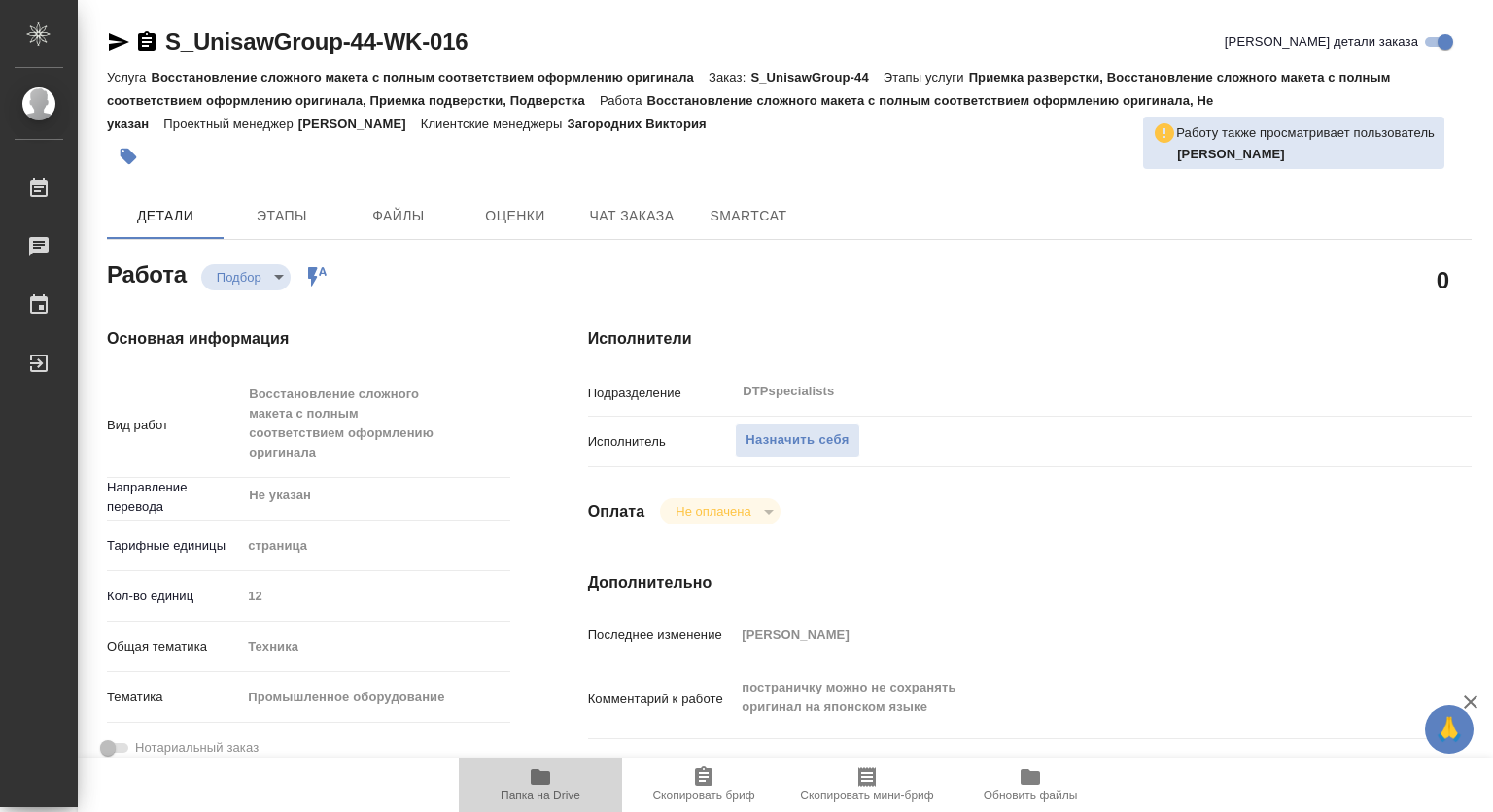
click at [546, 785] on icon "button" at bounding box center [540, 778] width 24 height 24
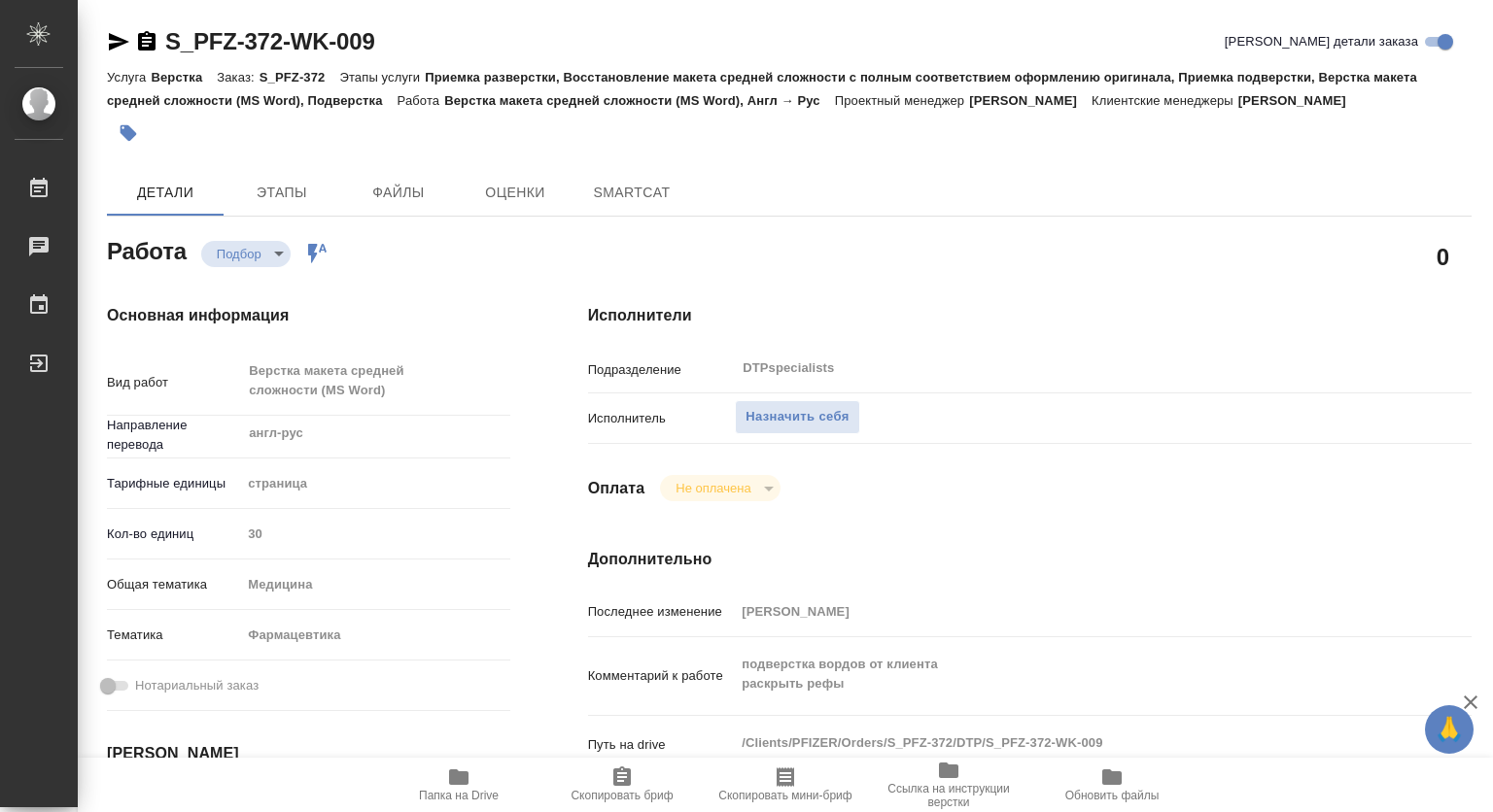
type textarea "x"
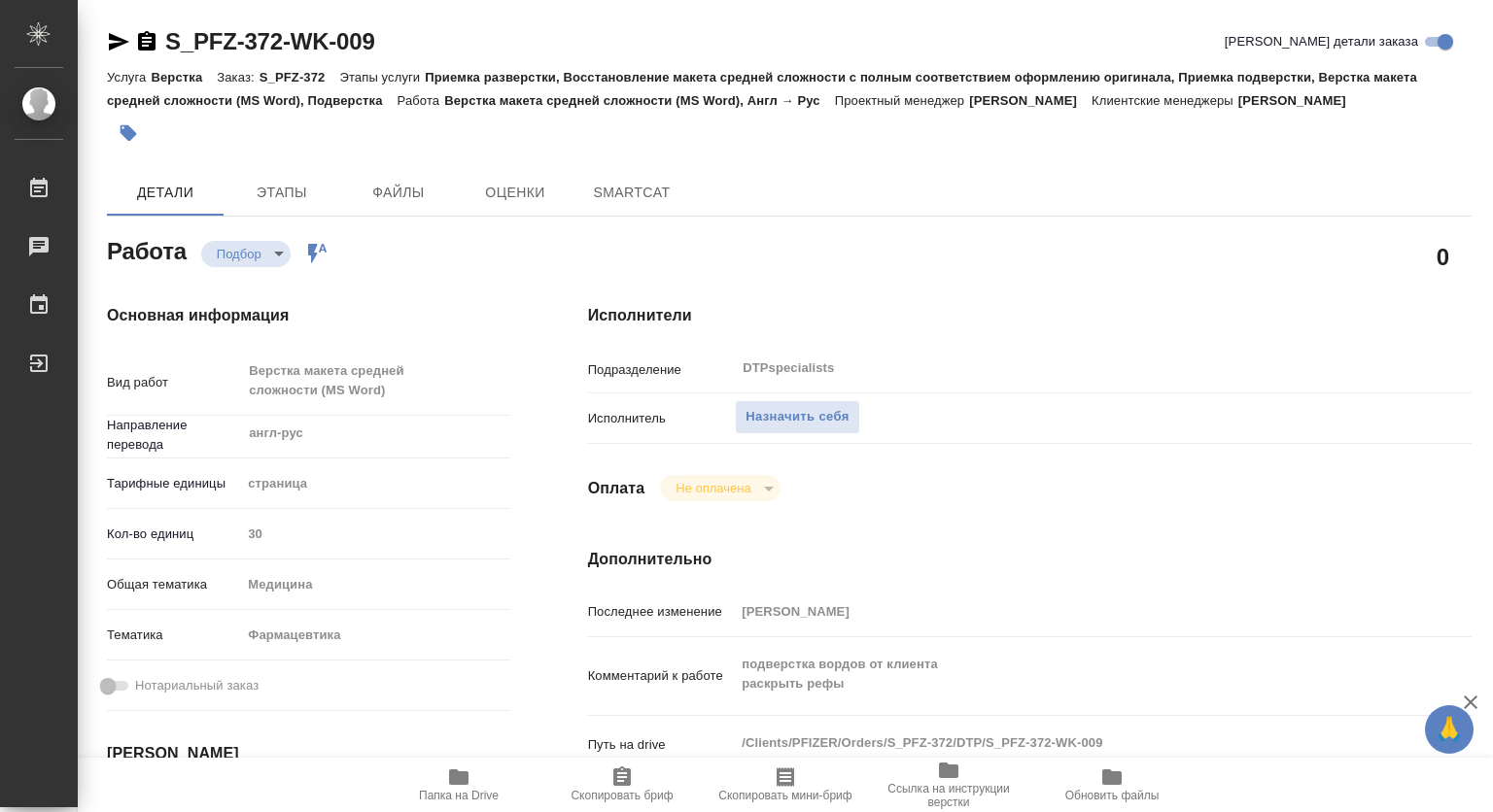
type textarea "x"
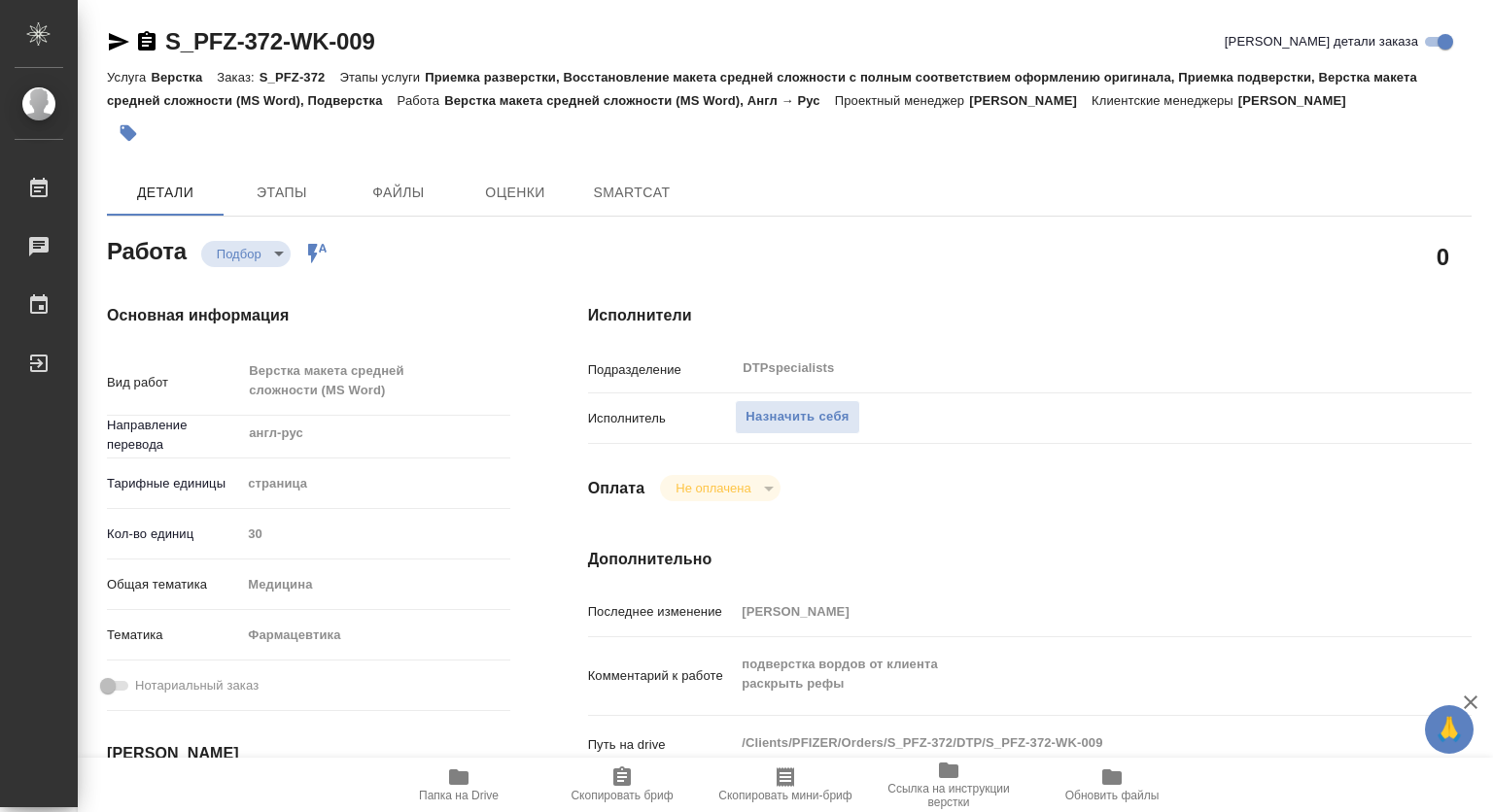
type textarea "x"
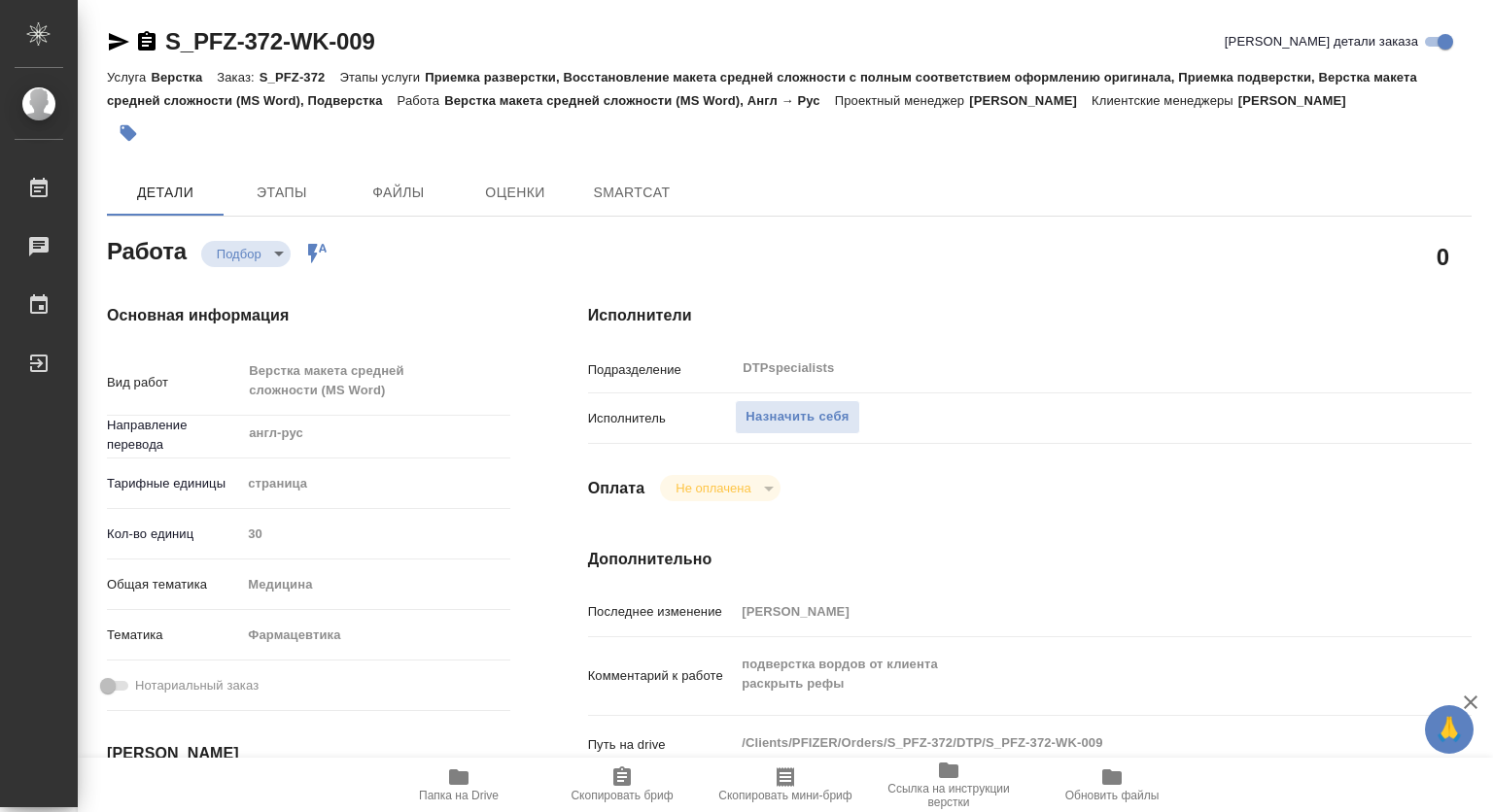
type textarea "x"
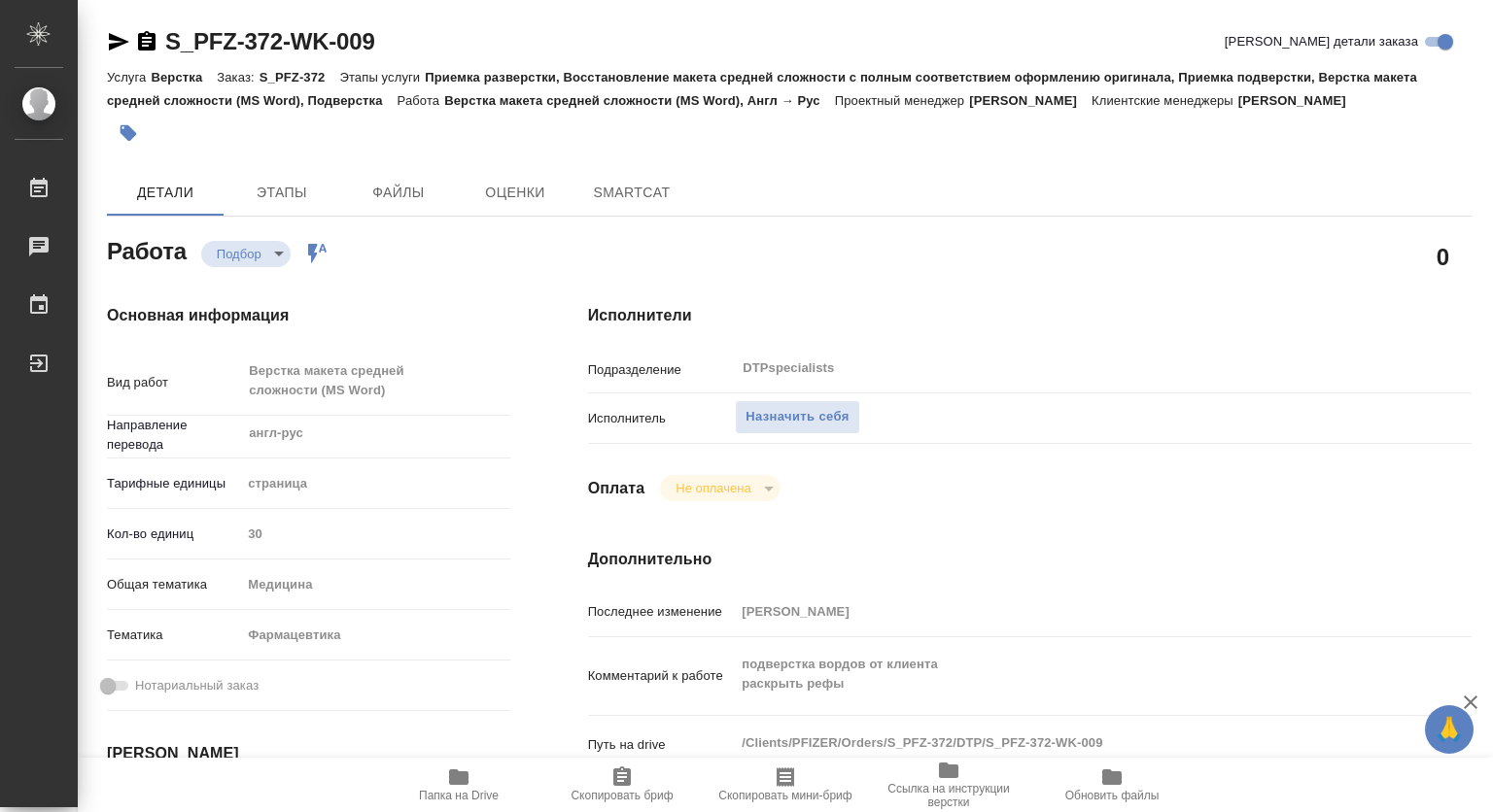
type textarea "x"
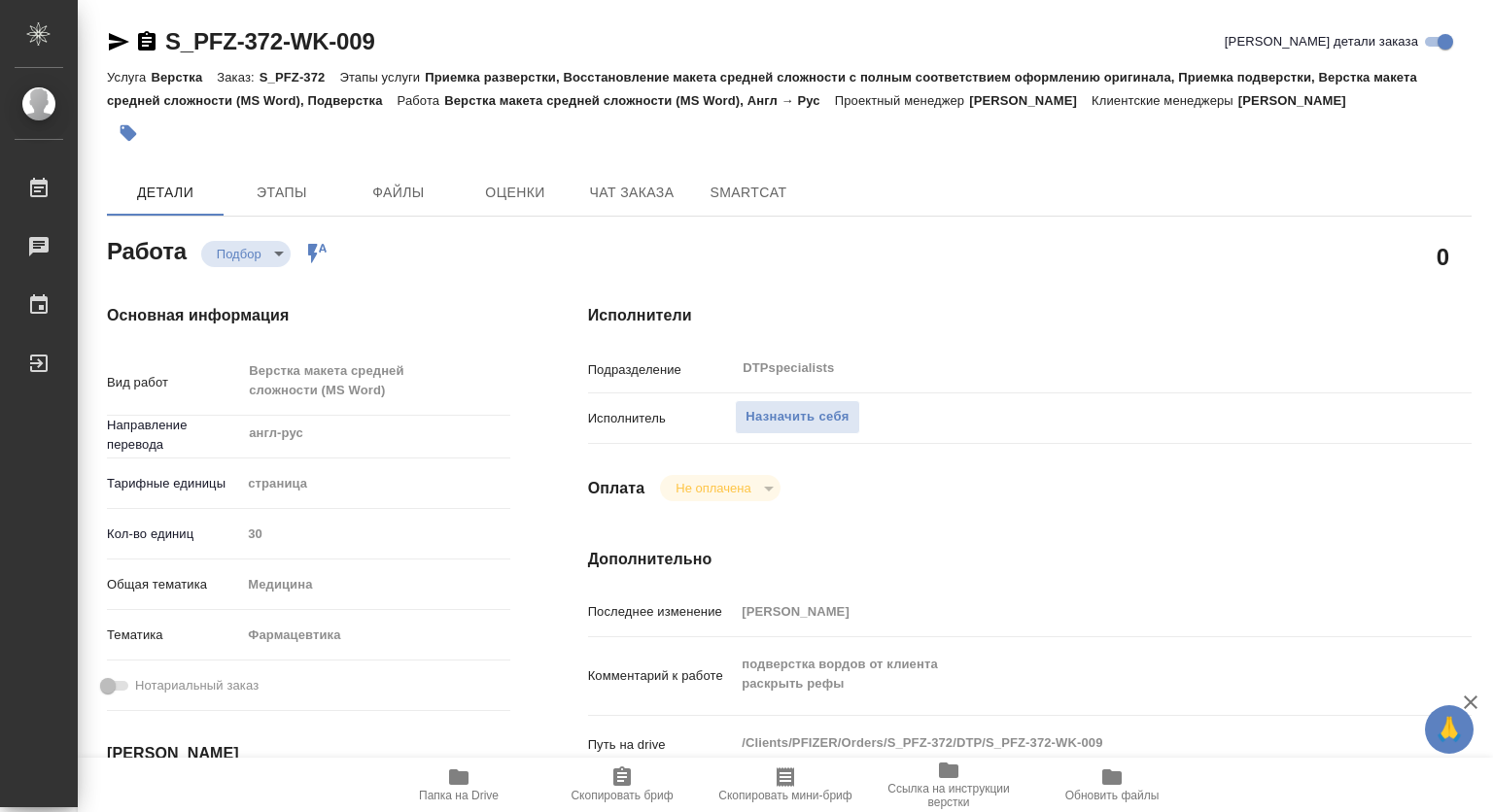
type textarea "x"
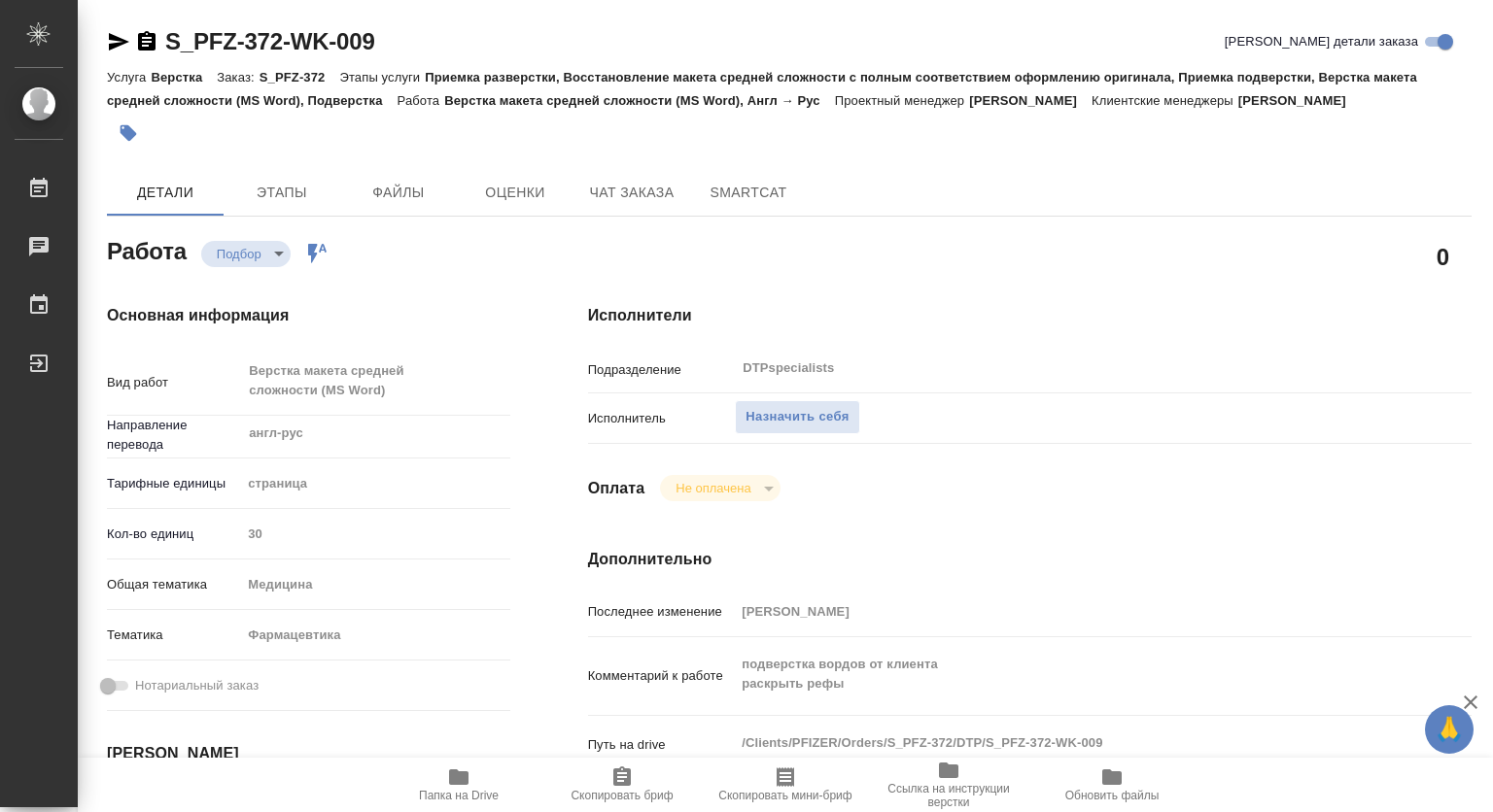
type textarea "x"
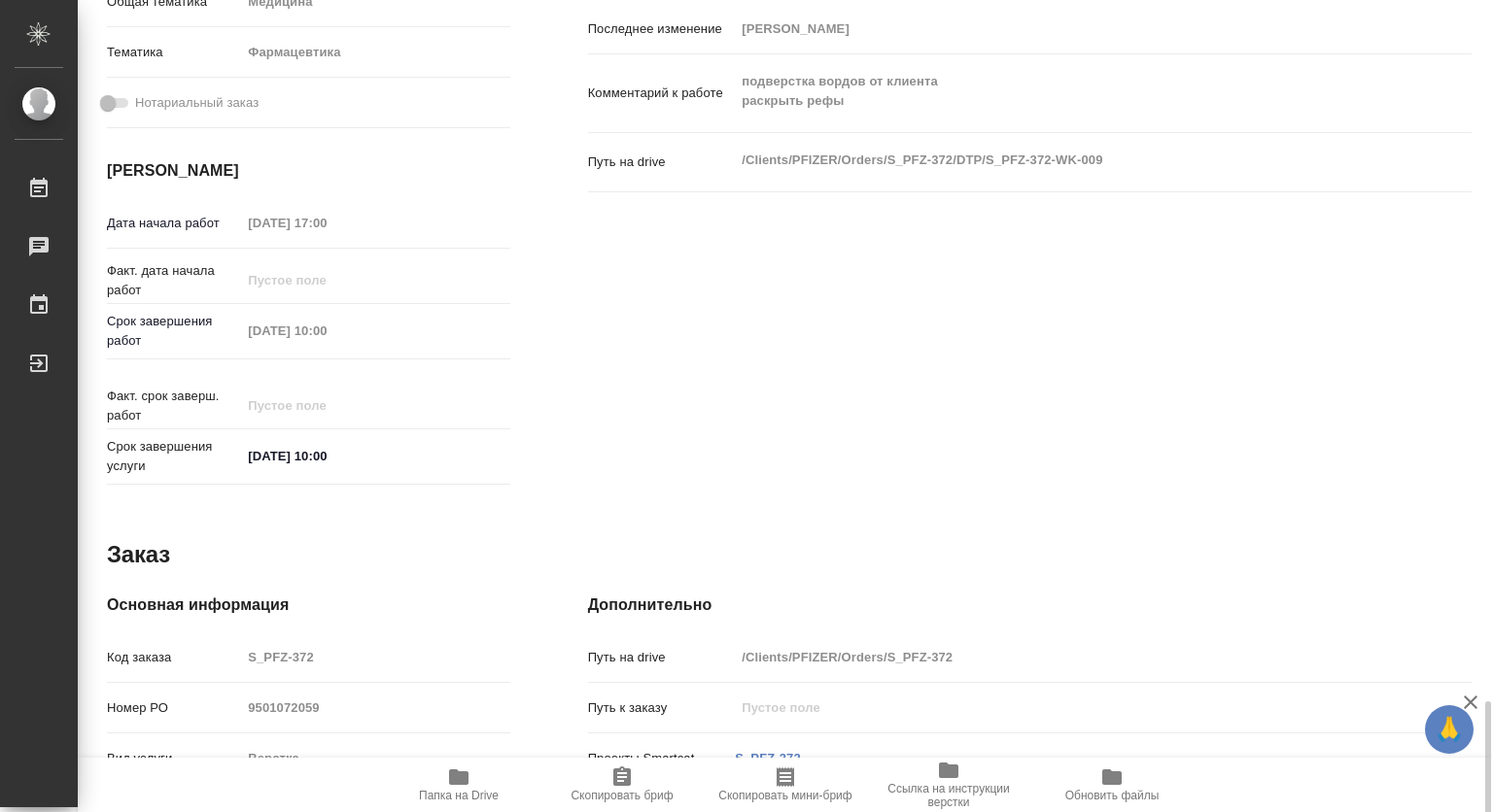
scroll to position [865, 0]
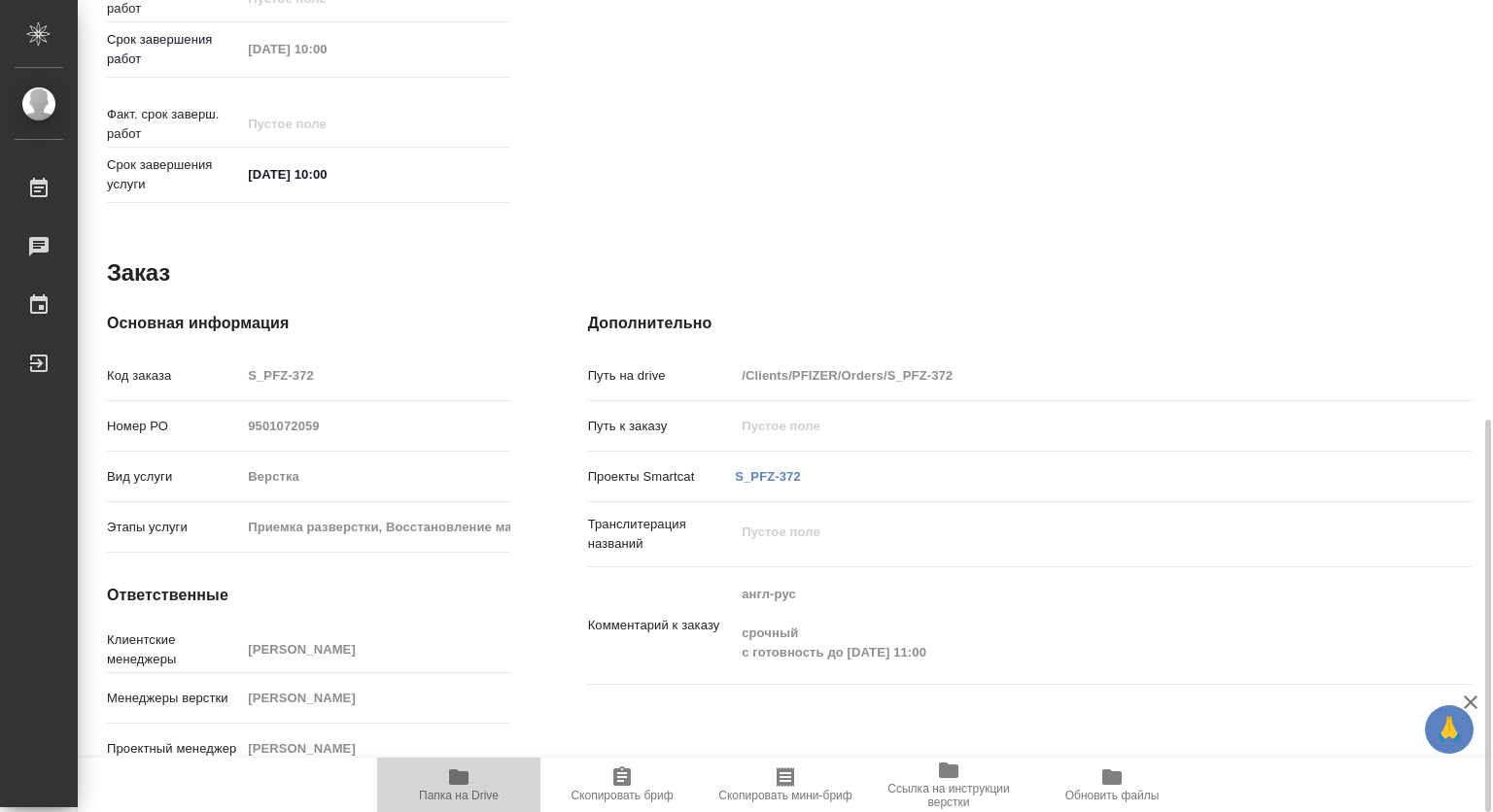
click at [463, 790] on span "Папка на Drive" at bounding box center [458, 796] width 80 height 14
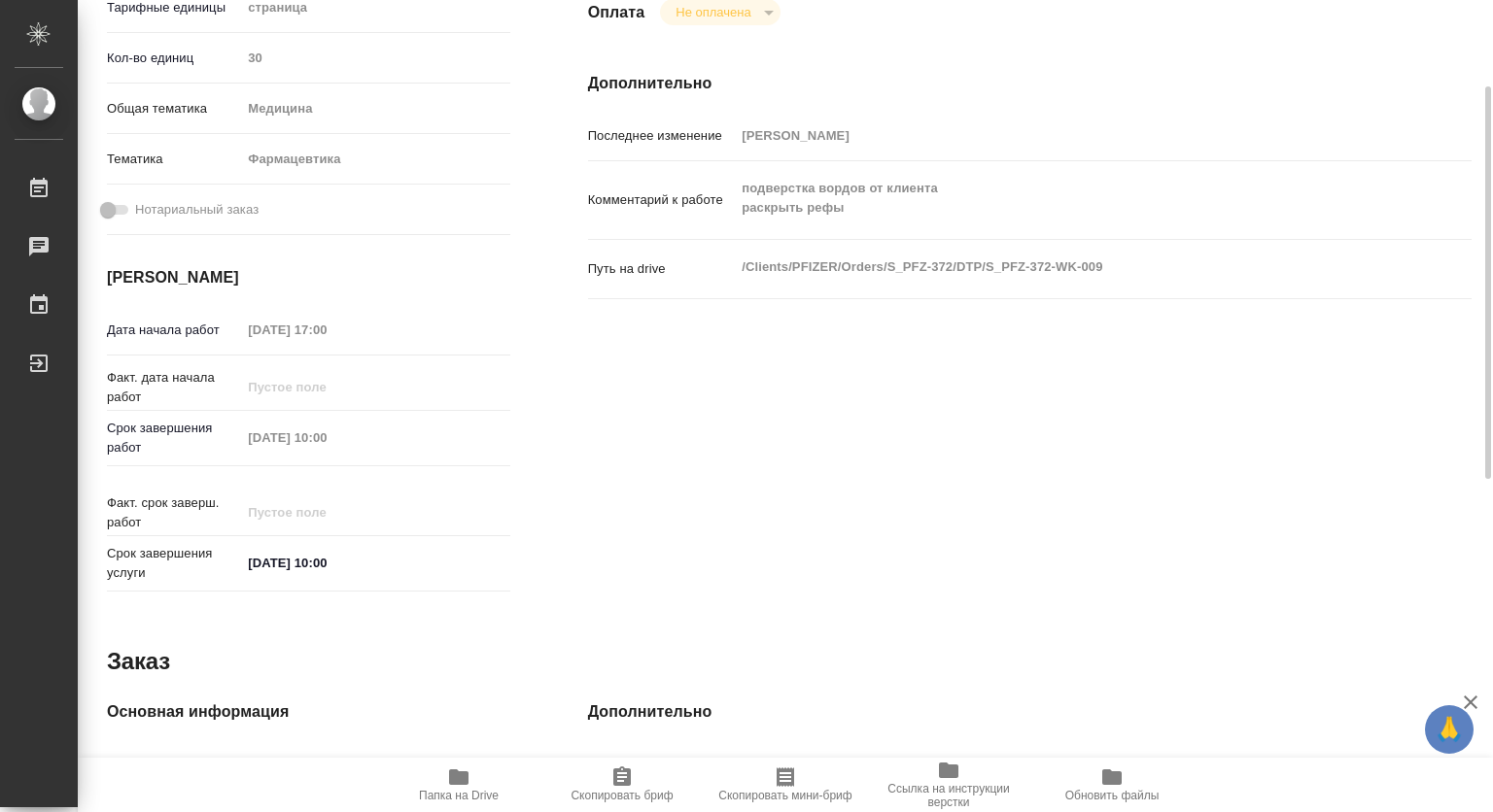
scroll to position [282, 0]
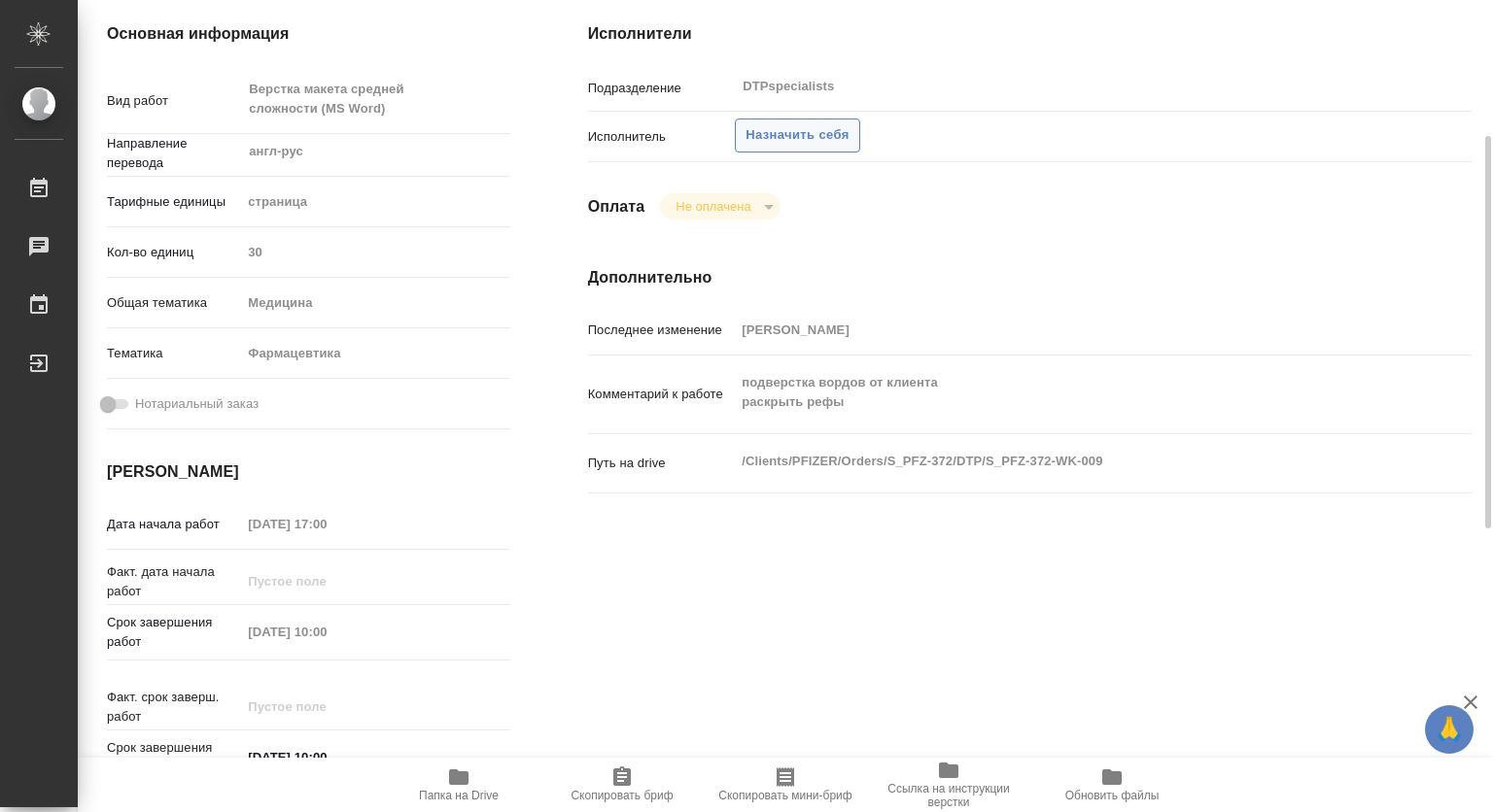
click at [845, 146] on button "Назначить себя" at bounding box center [797, 135] width 124 height 34
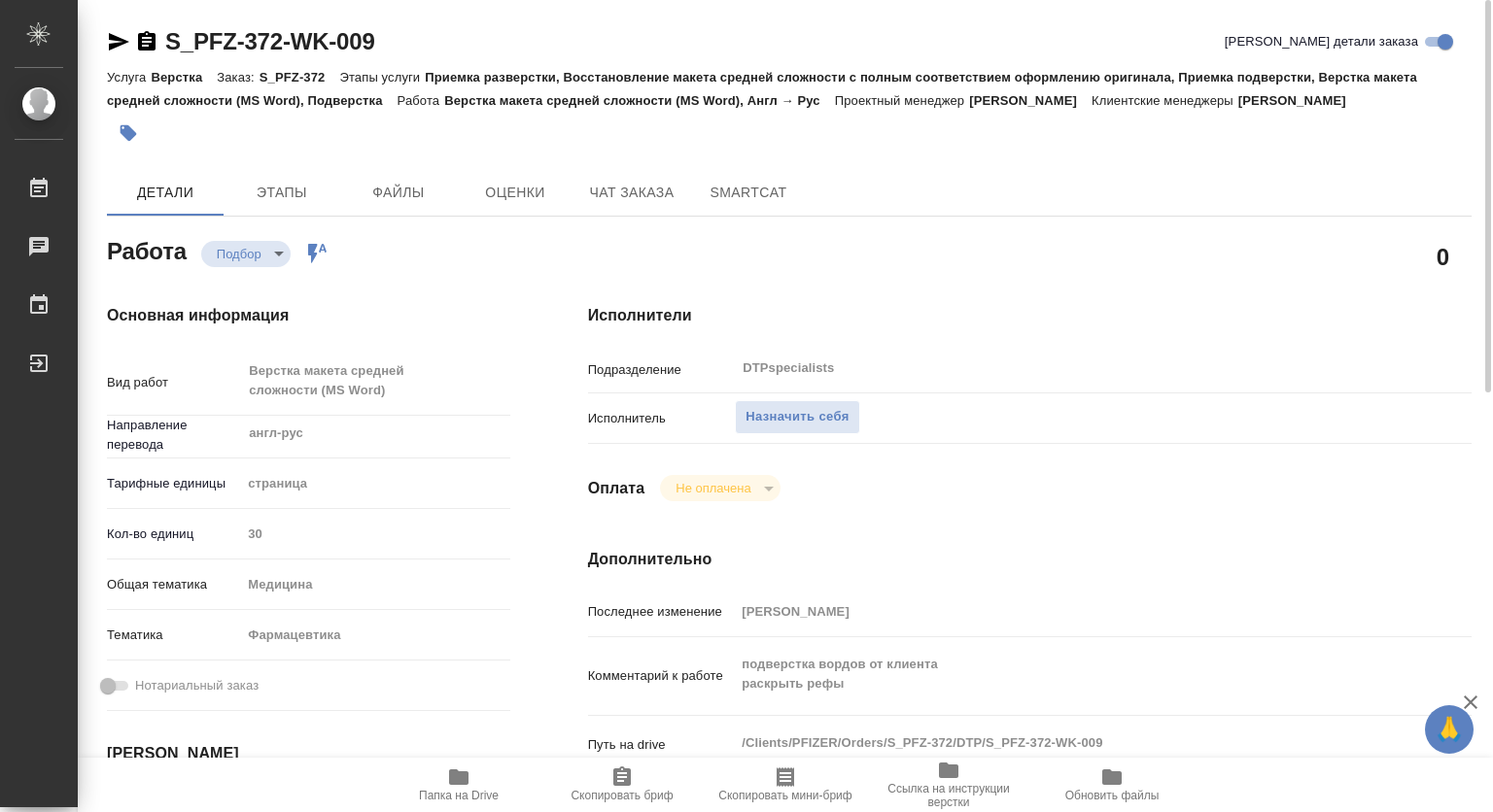
type textarea "x"
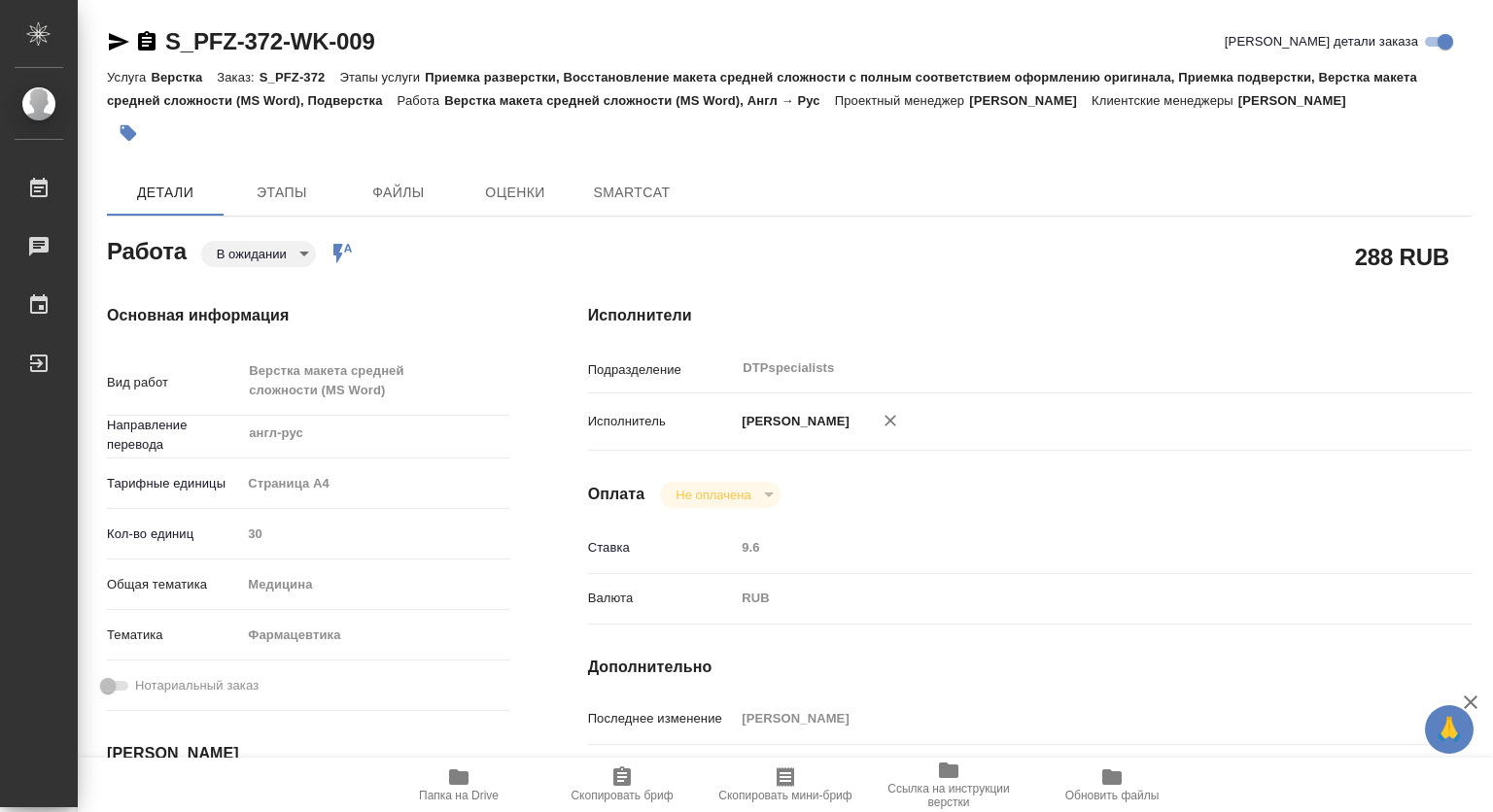
type textarea "x"
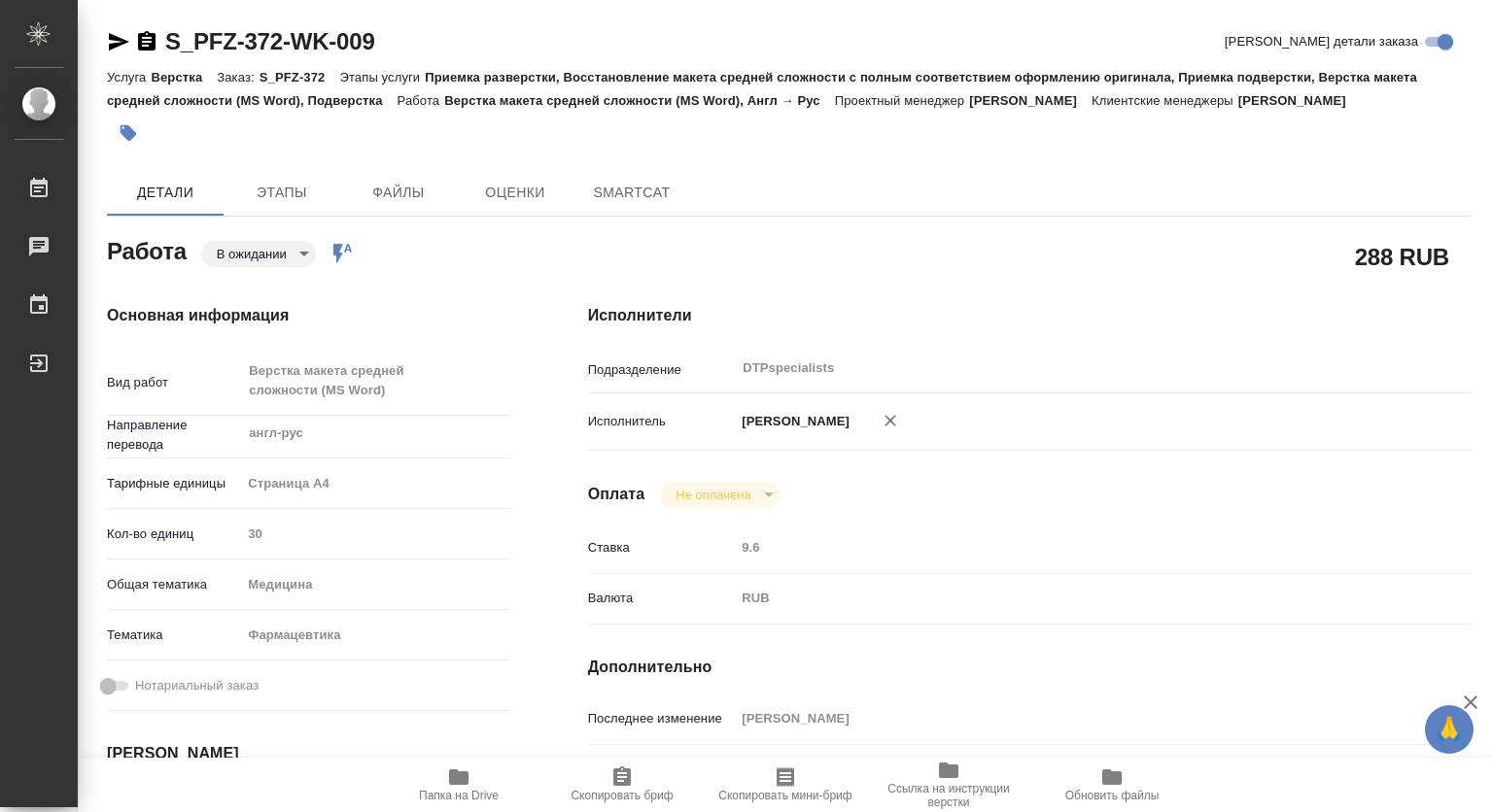
type textarea "x"
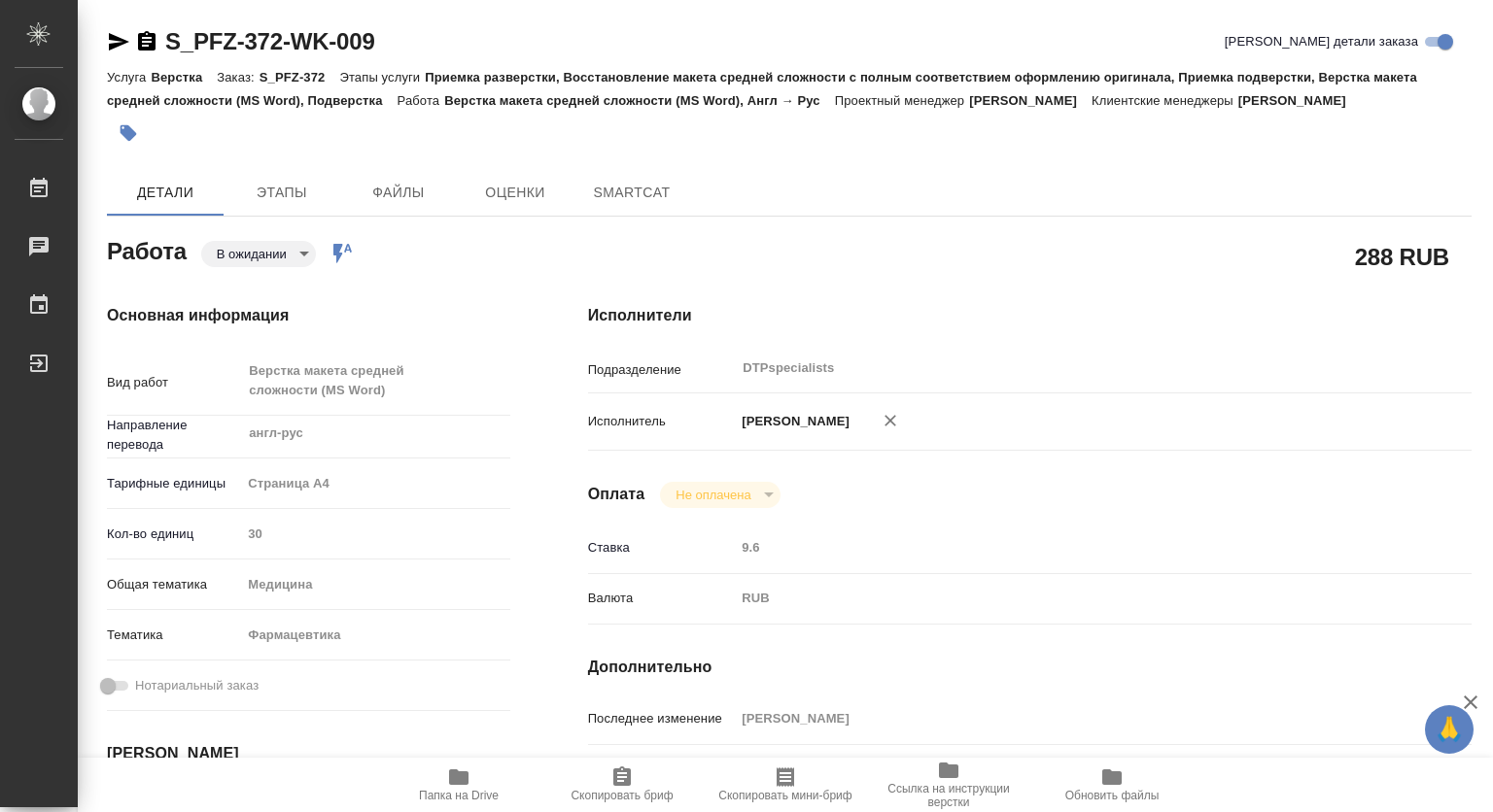
type textarea "x"
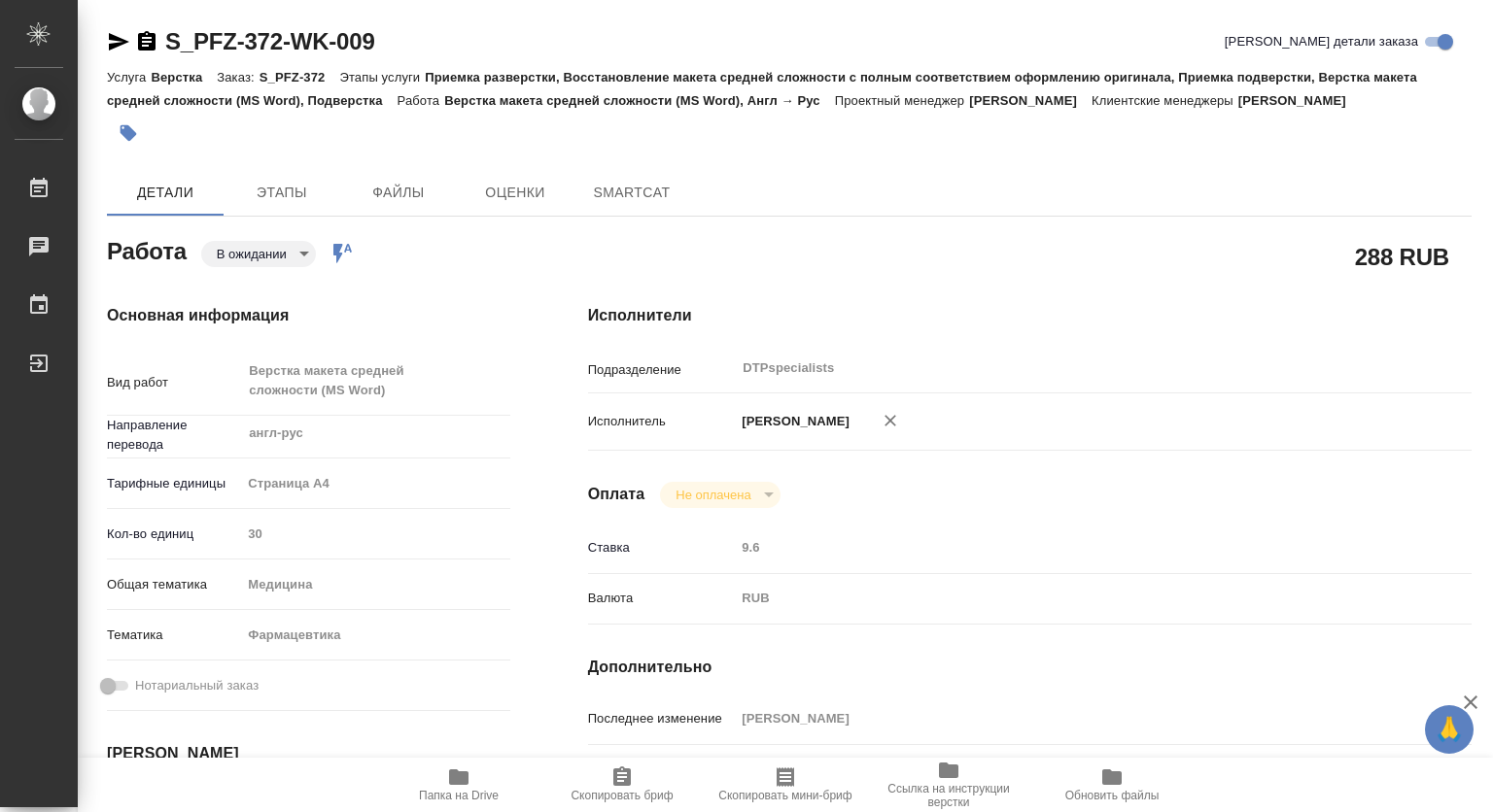
type textarea "x"
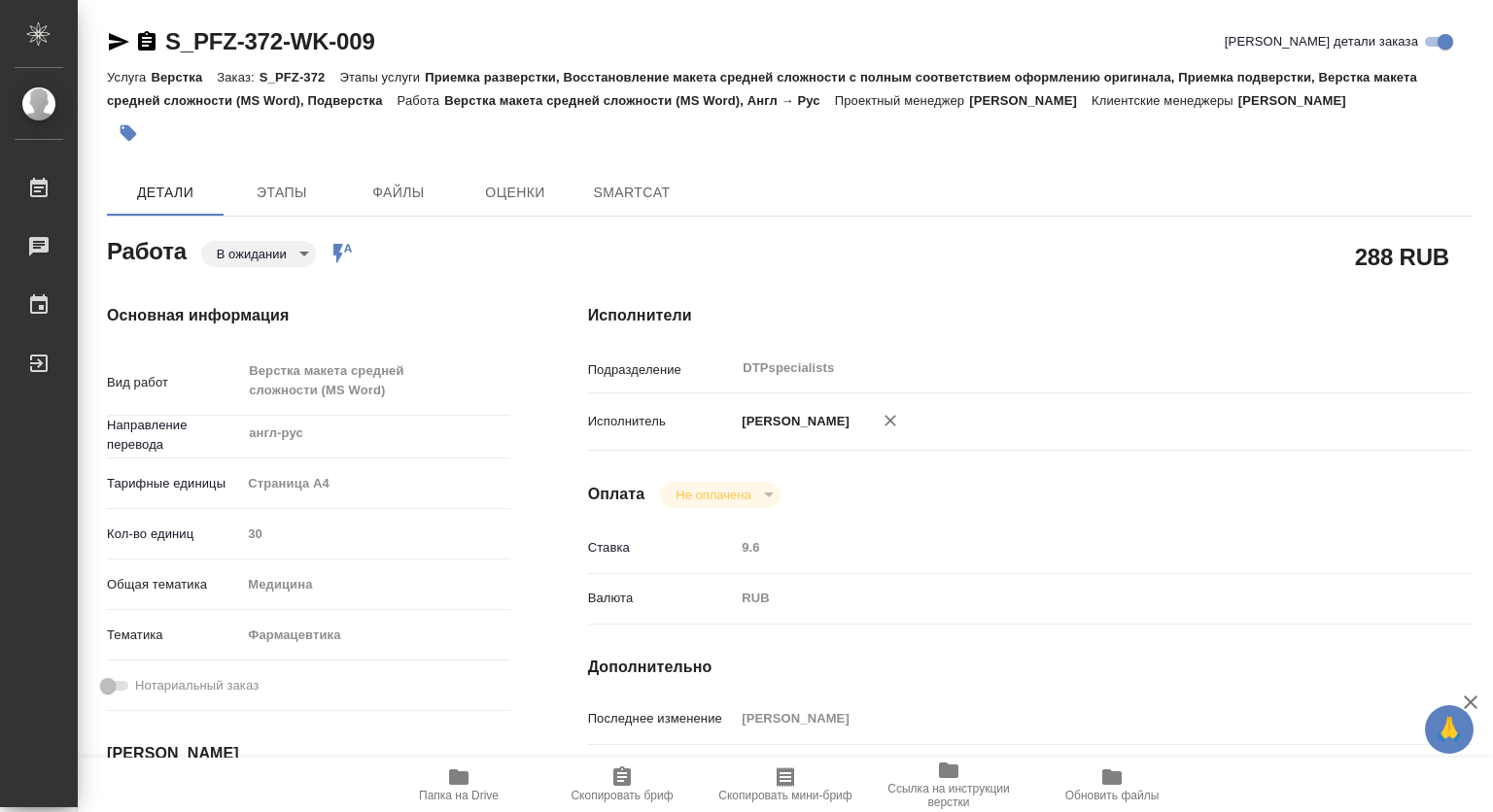
click at [150, 32] on icon "button" at bounding box center [147, 42] width 24 height 24
type textarea "x"
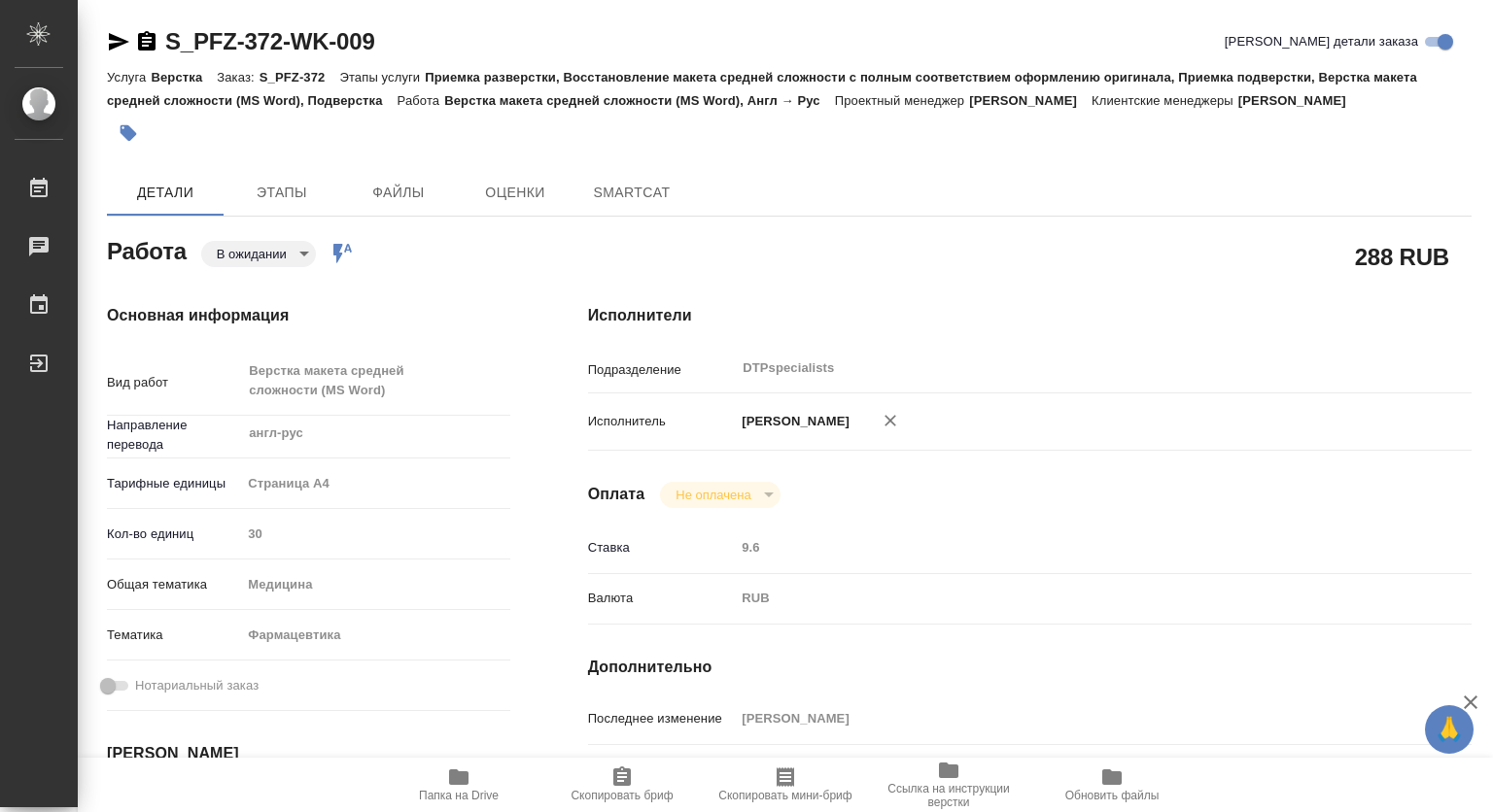
type textarea "x"
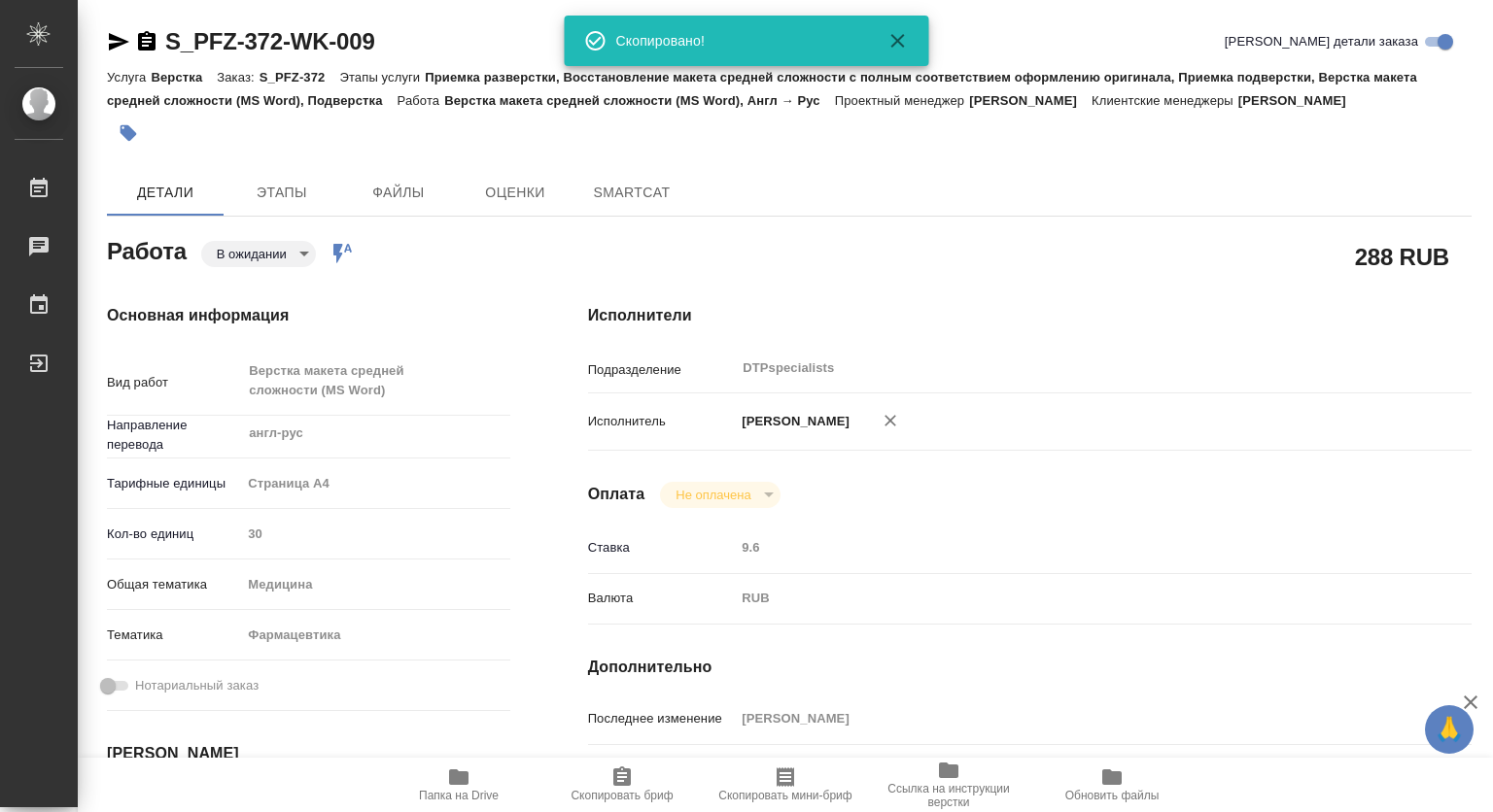
type textarea "x"
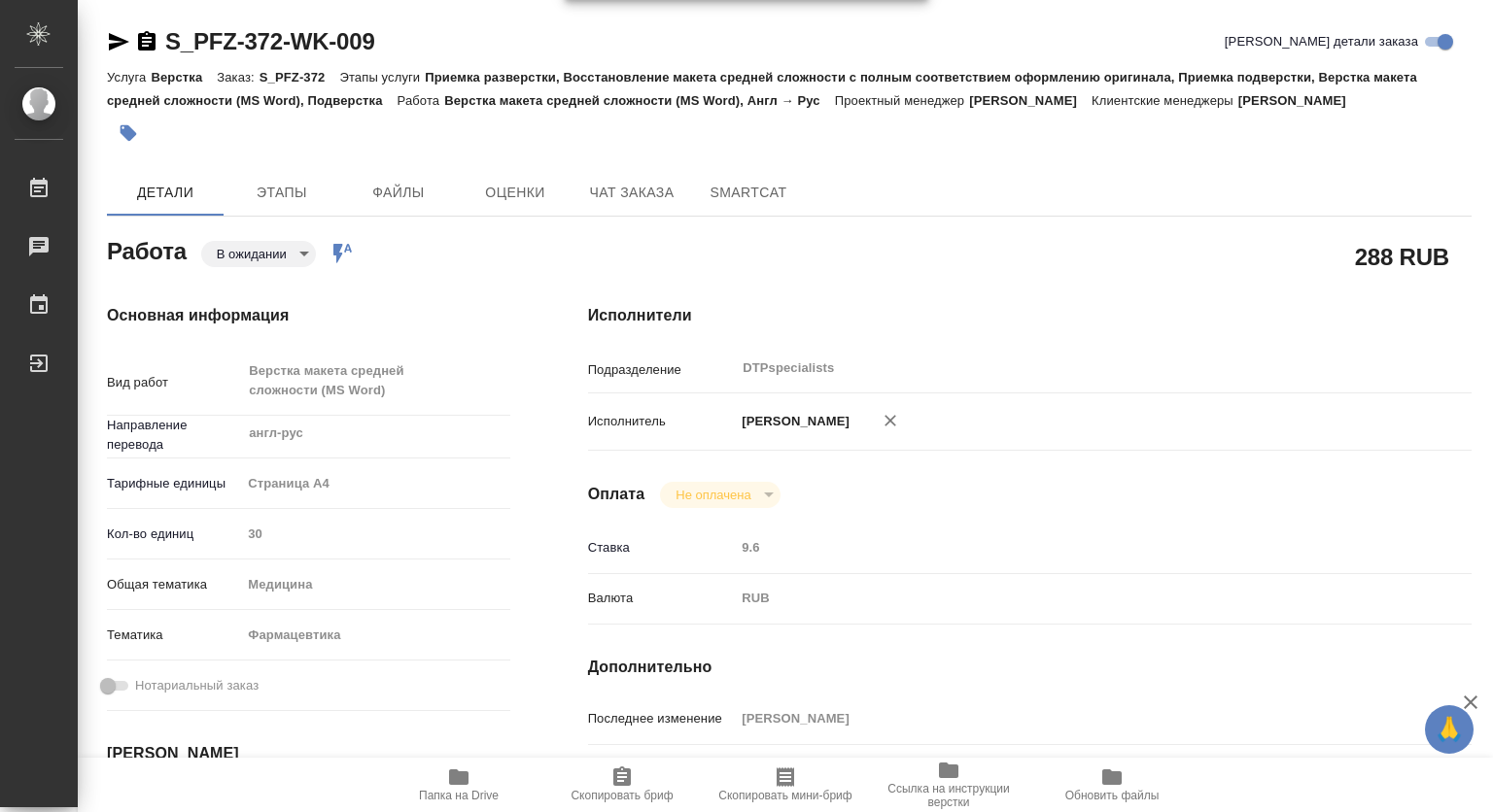
type textarea "x"
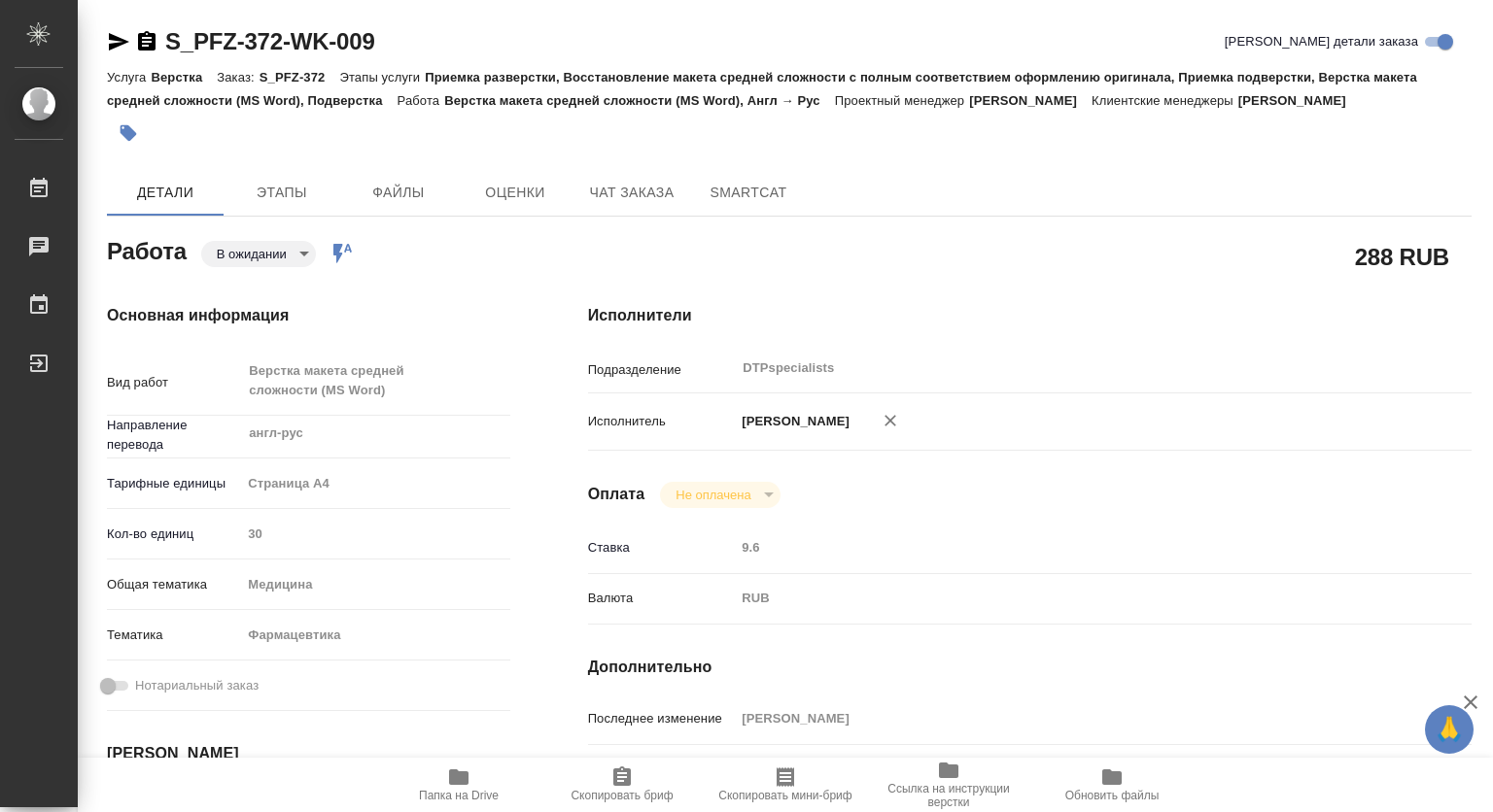
type textarea "x"
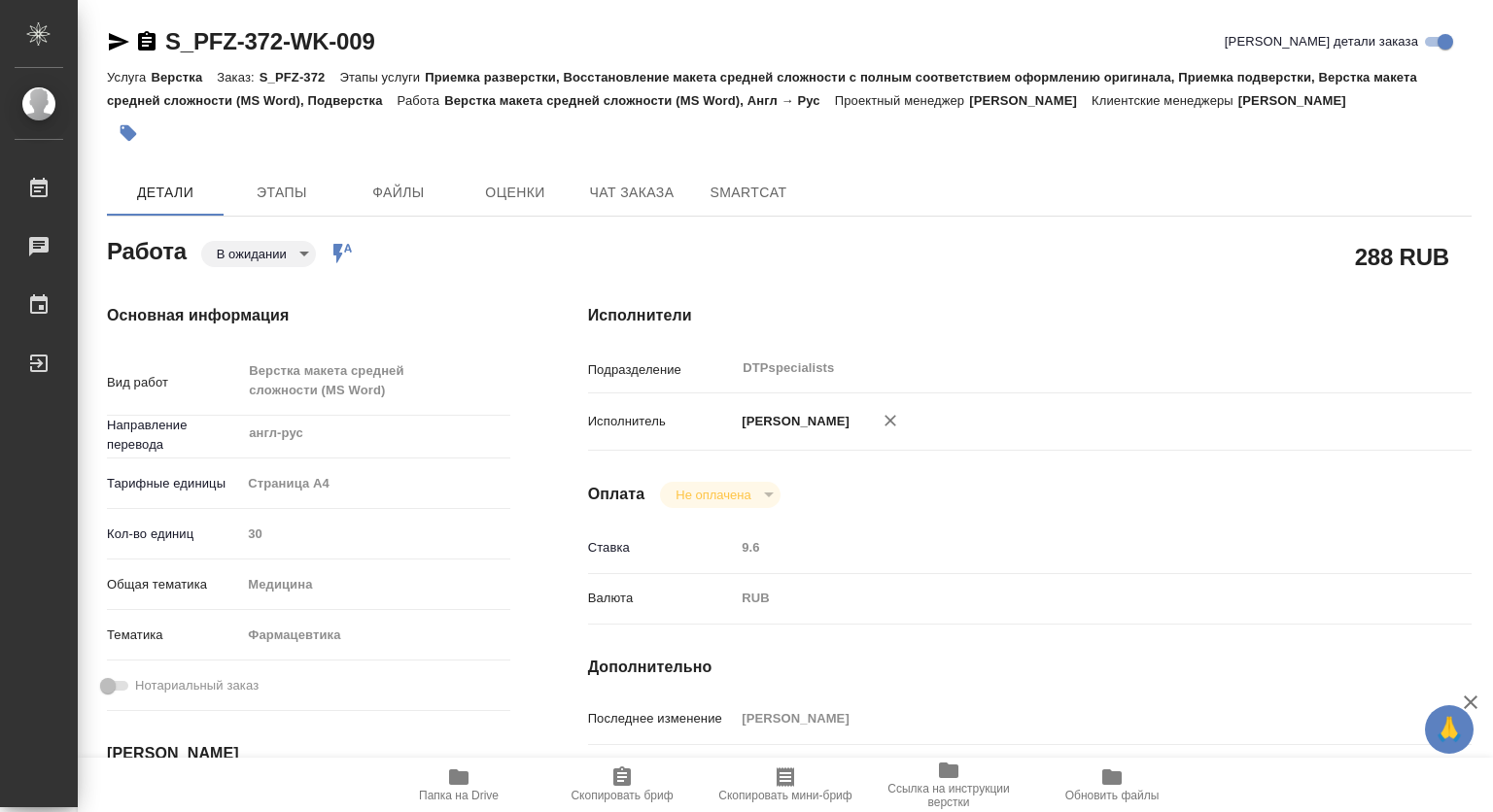
type textarea "x"
